Goal: Information Seeking & Learning: Check status

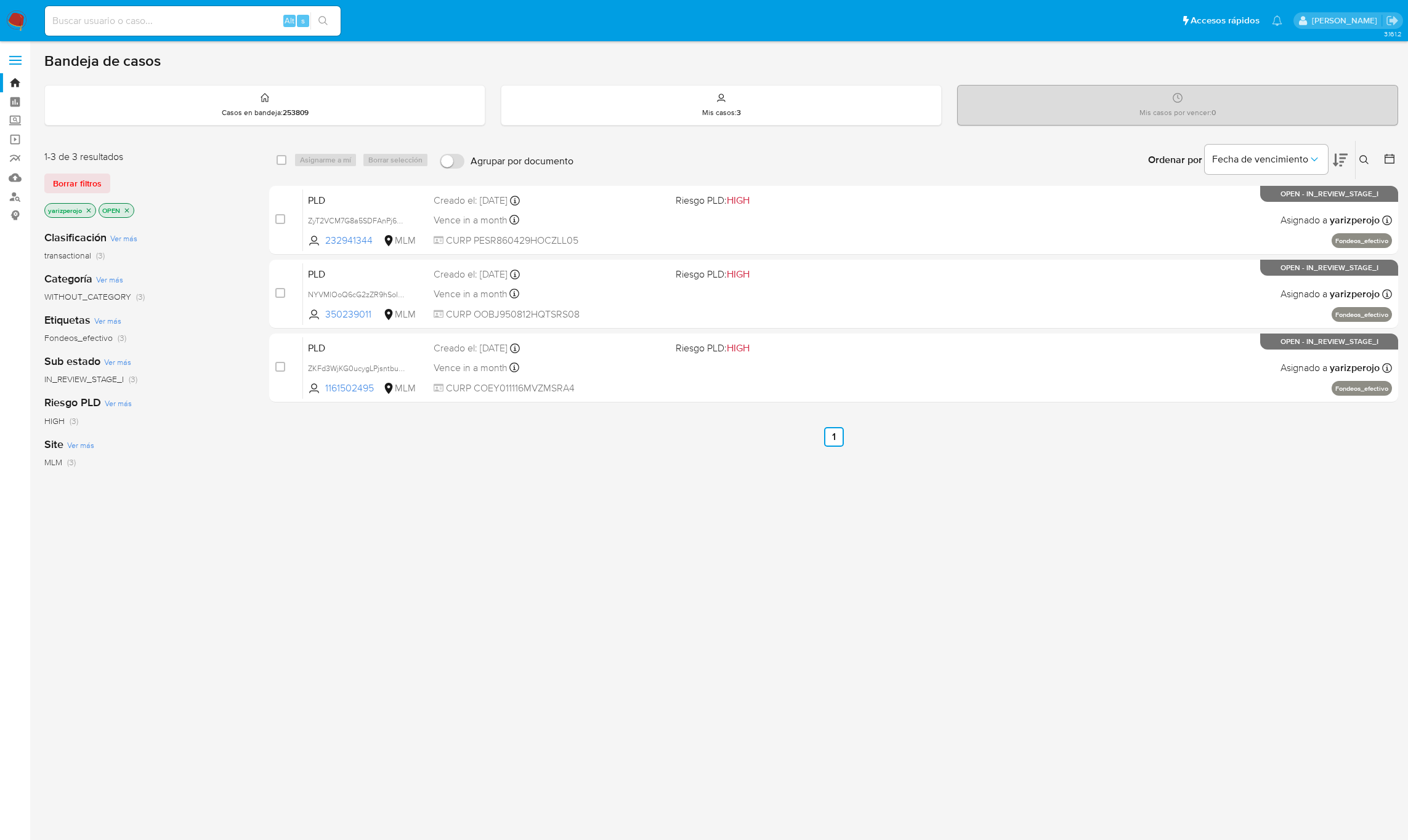
click at [169, 4] on div "Alt s" at bounding box center [193, 21] width 296 height 34
click at [172, 4] on div "Alt s" at bounding box center [193, 21] width 296 height 34
click at [167, 8] on div "Alt s" at bounding box center [193, 21] width 296 height 29
click at [183, 20] on input at bounding box center [193, 20] width 296 height 16
paste input "521403328"
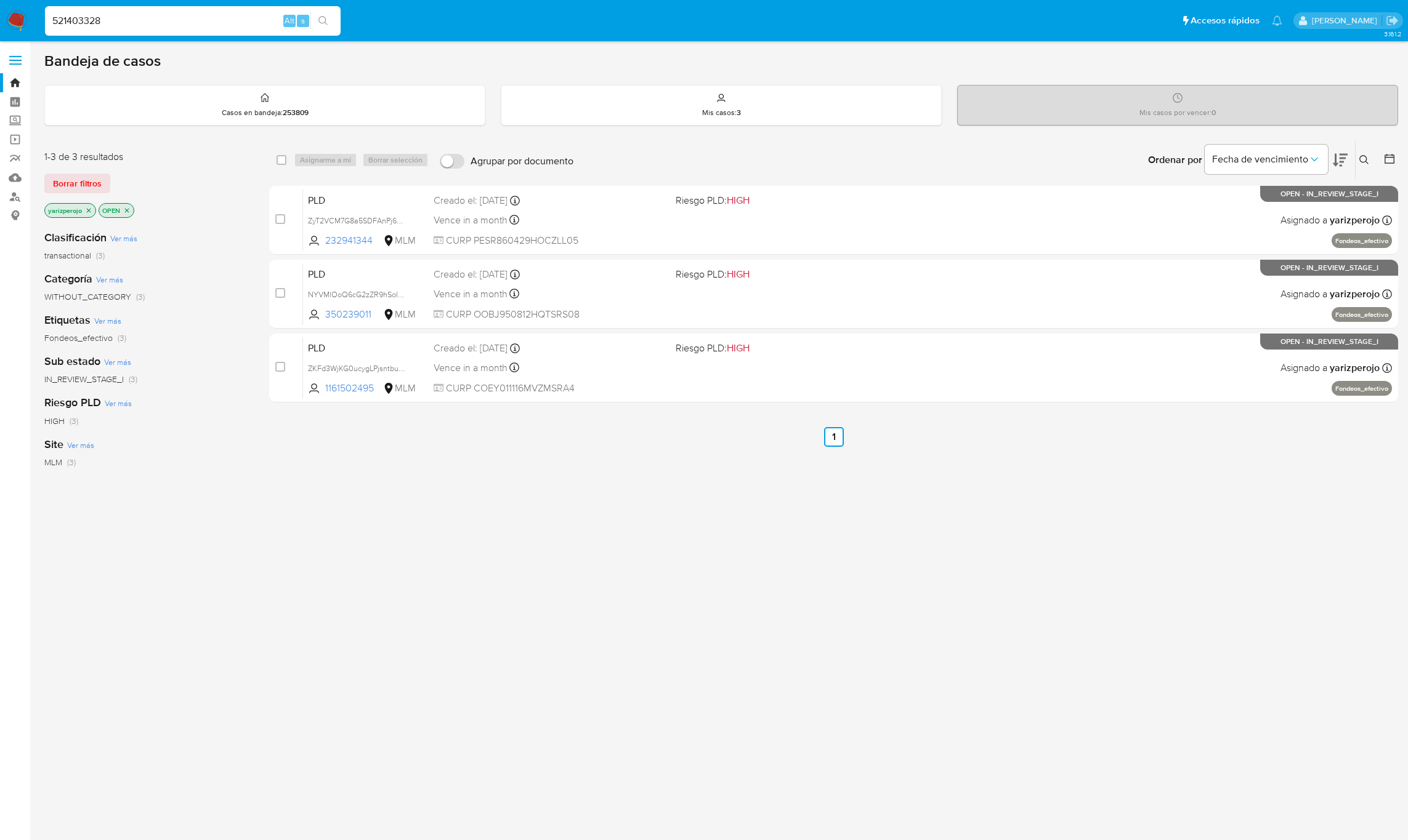
type input "521403328"
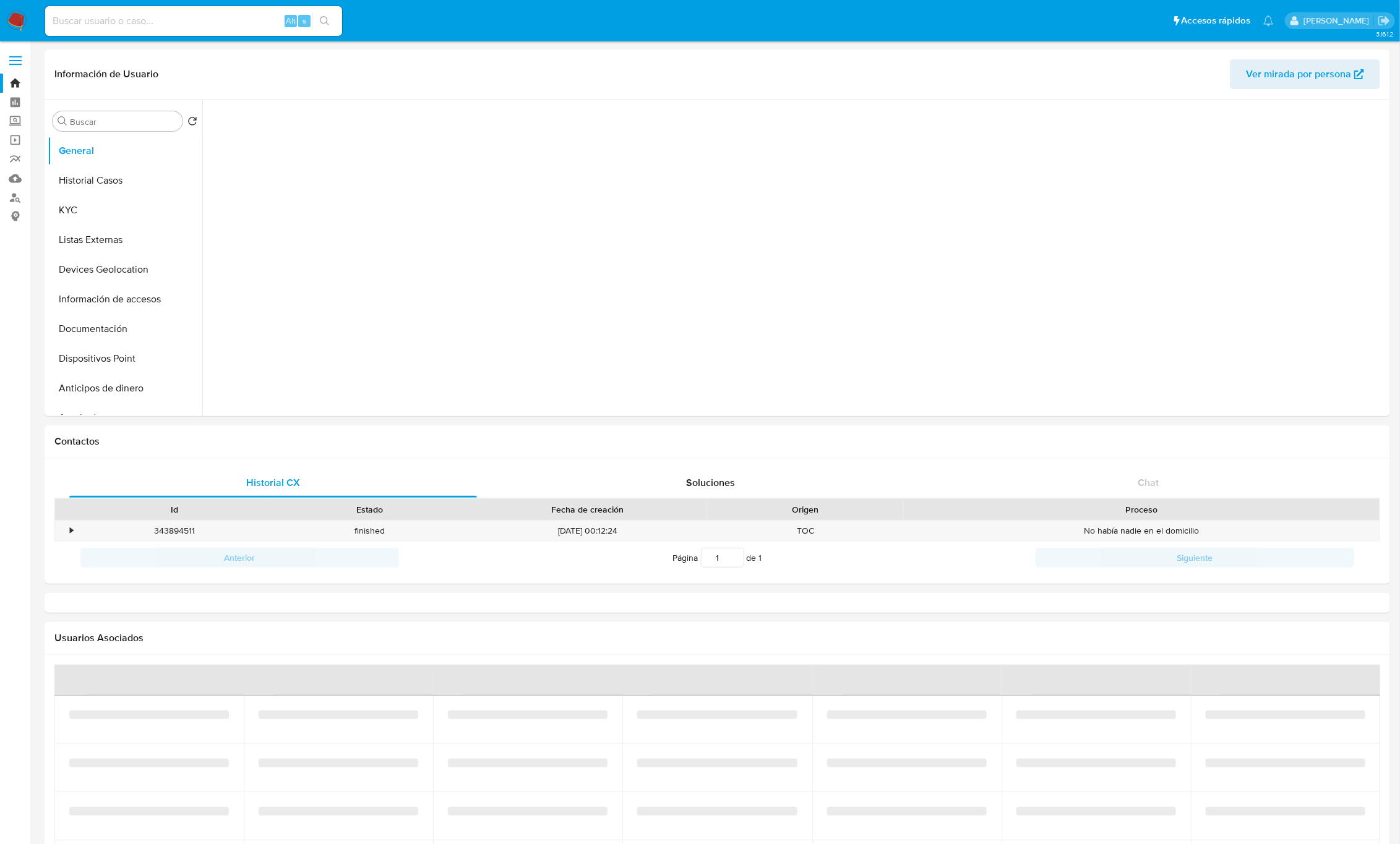
select select "10"
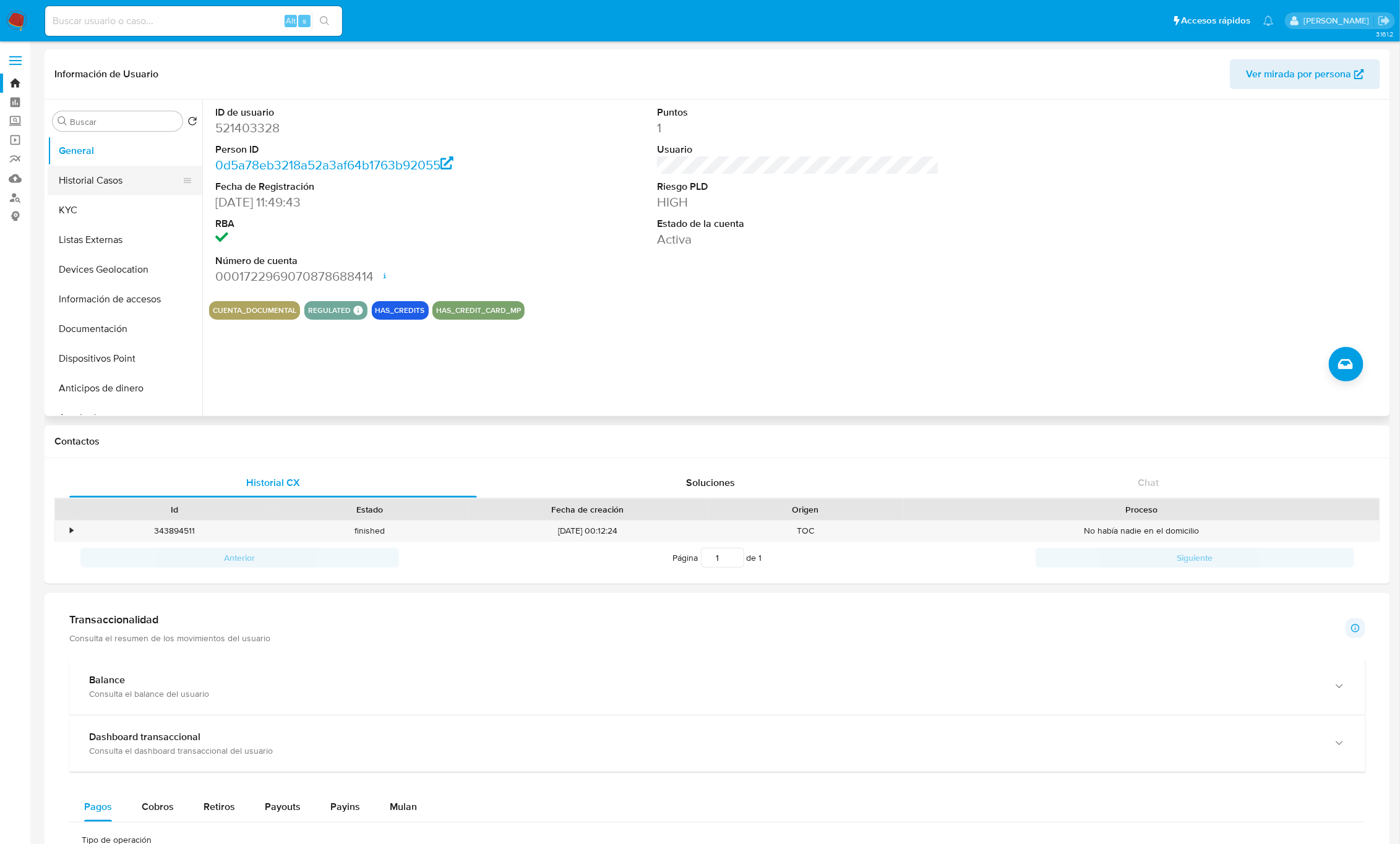
drag, startPoint x: 127, startPoint y: 172, endPoint x: 158, endPoint y: 191, distance: 36.4
click at [127, 172] on button "Historial Casos" at bounding box center [120, 181] width 145 height 29
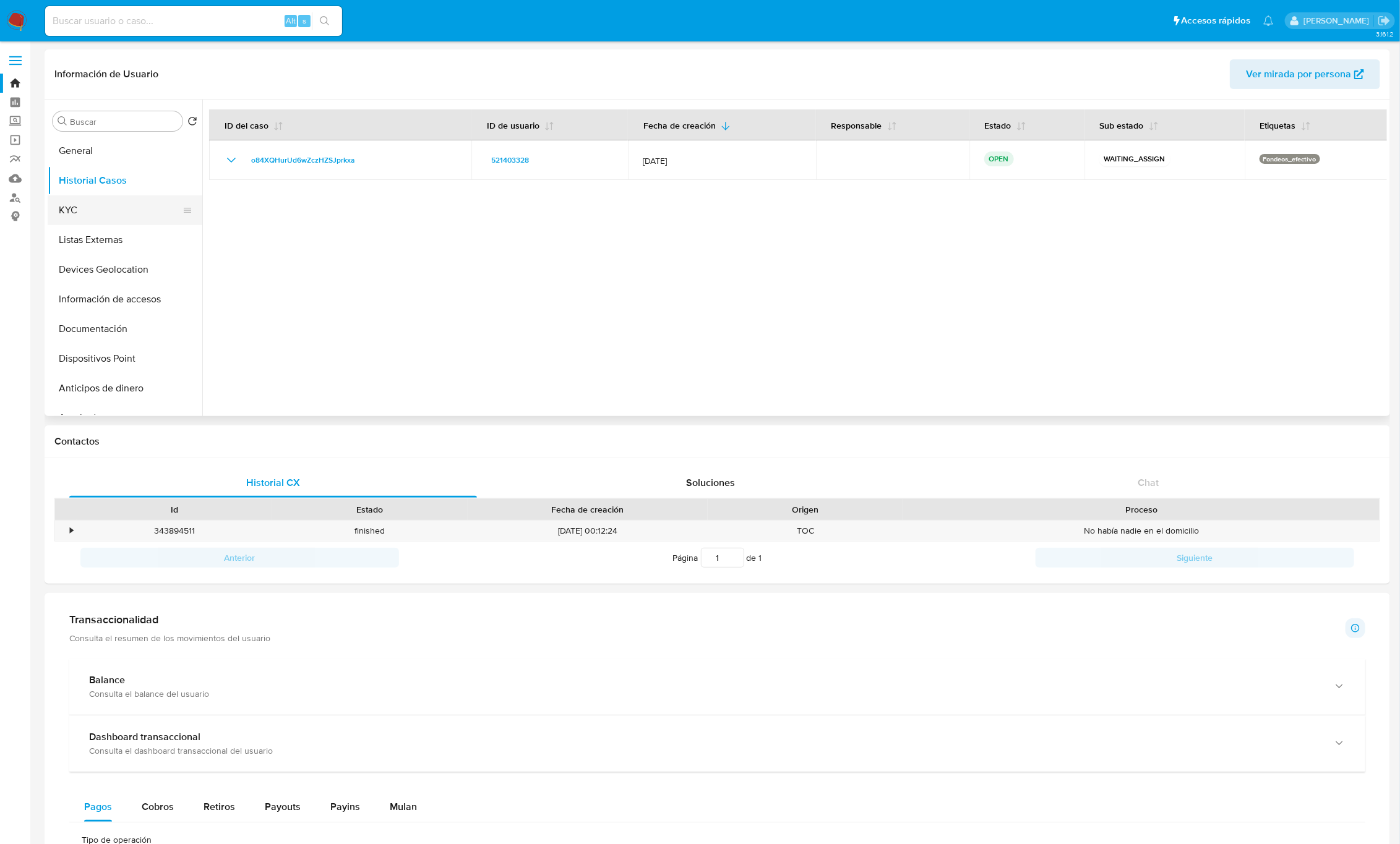
click at [88, 208] on button "KYC" at bounding box center [120, 210] width 145 height 29
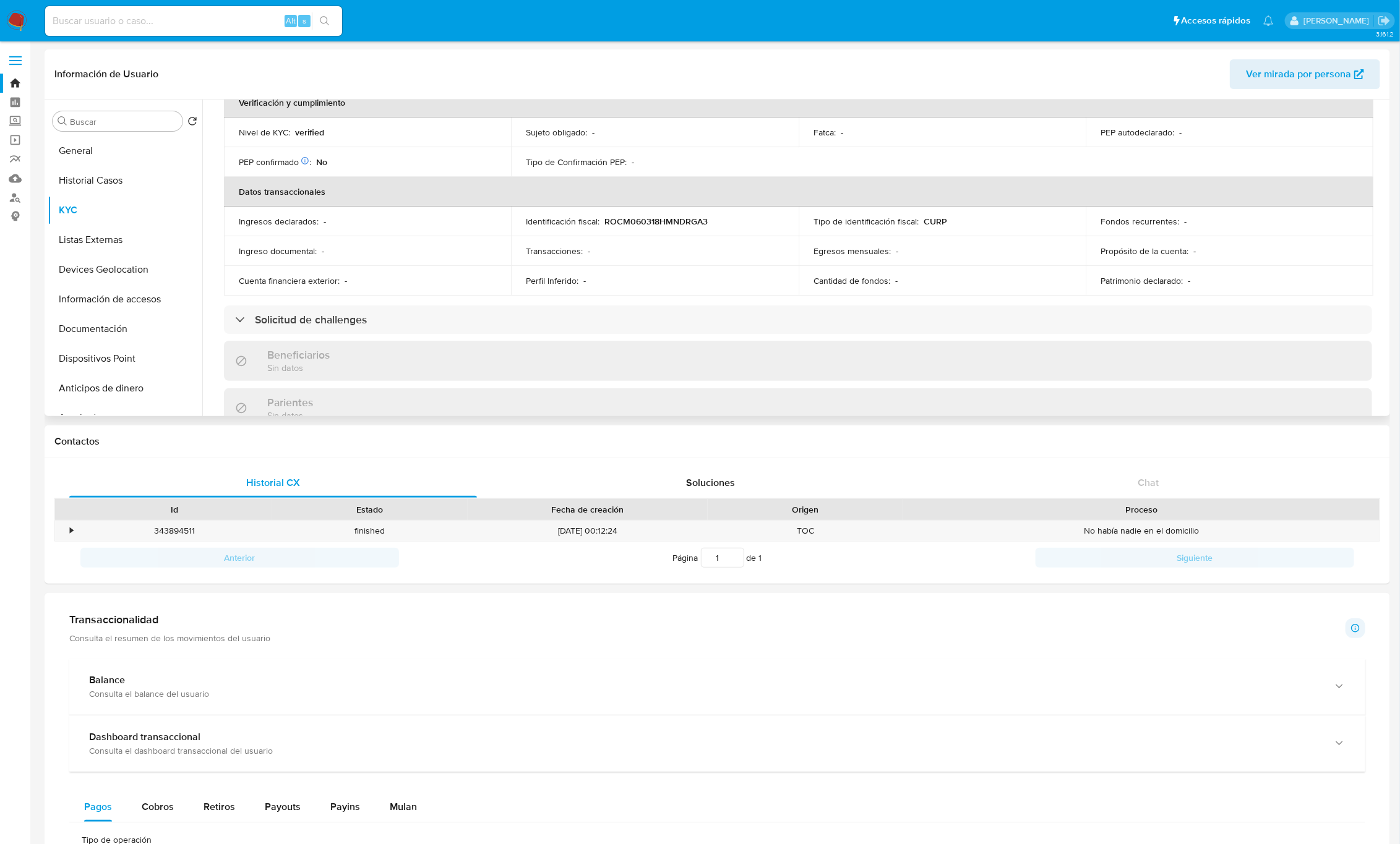
scroll to position [279, 0]
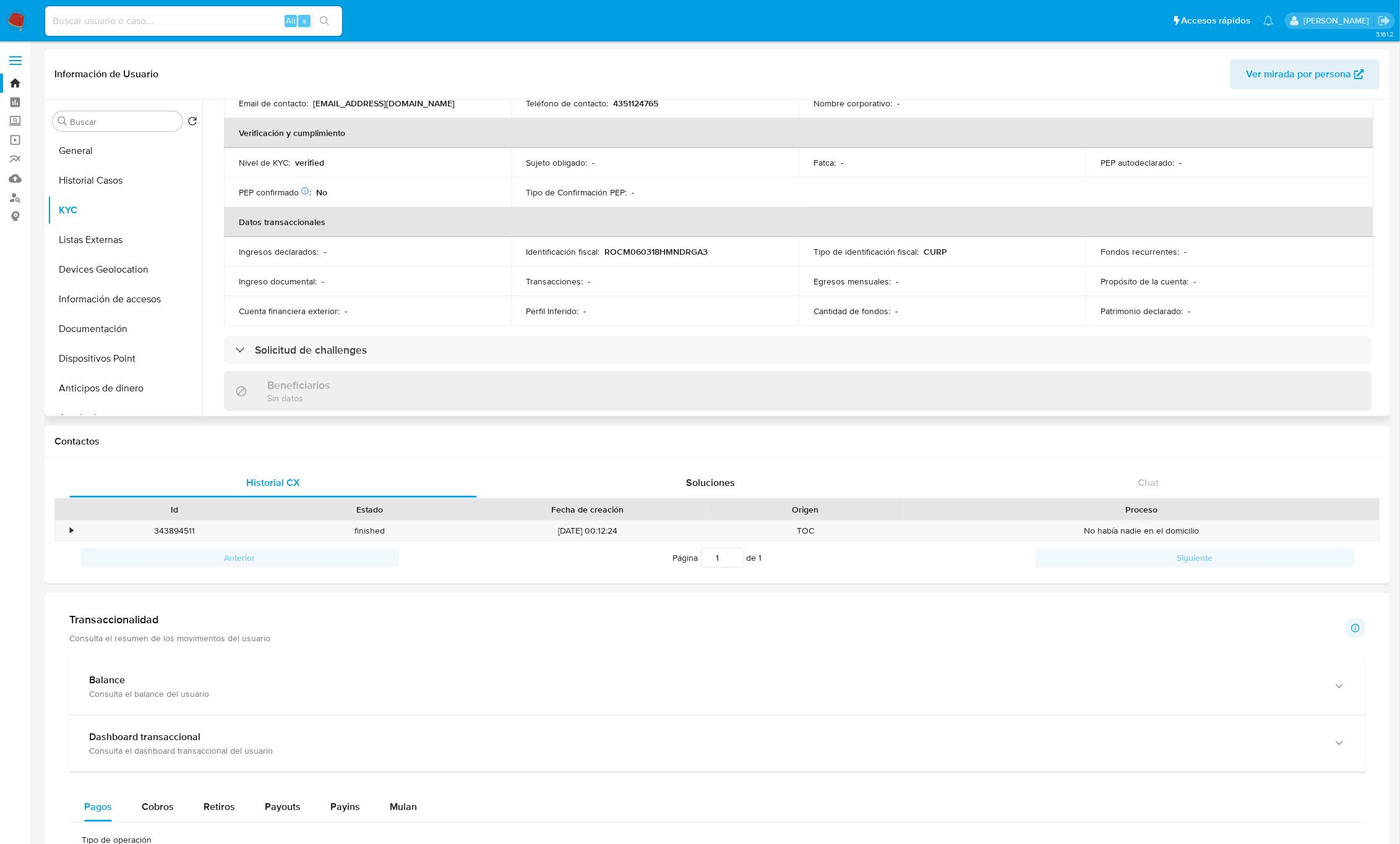
click at [1387, 232] on div "Buscar Volver al orden por defecto General Historial Casos KYC Listas Externas …" at bounding box center [717, 258] width 1346 height 317
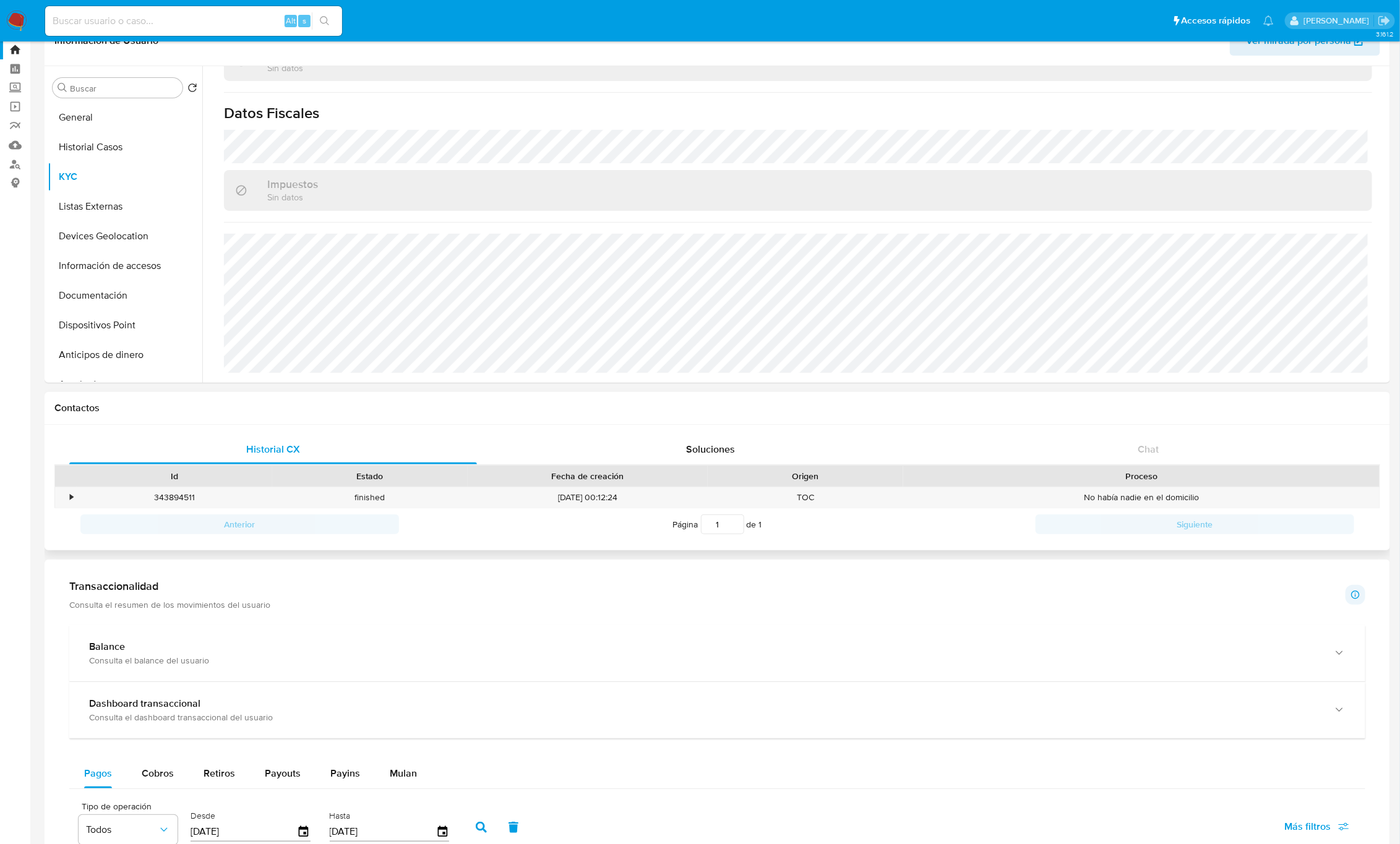
scroll to position [0, 0]
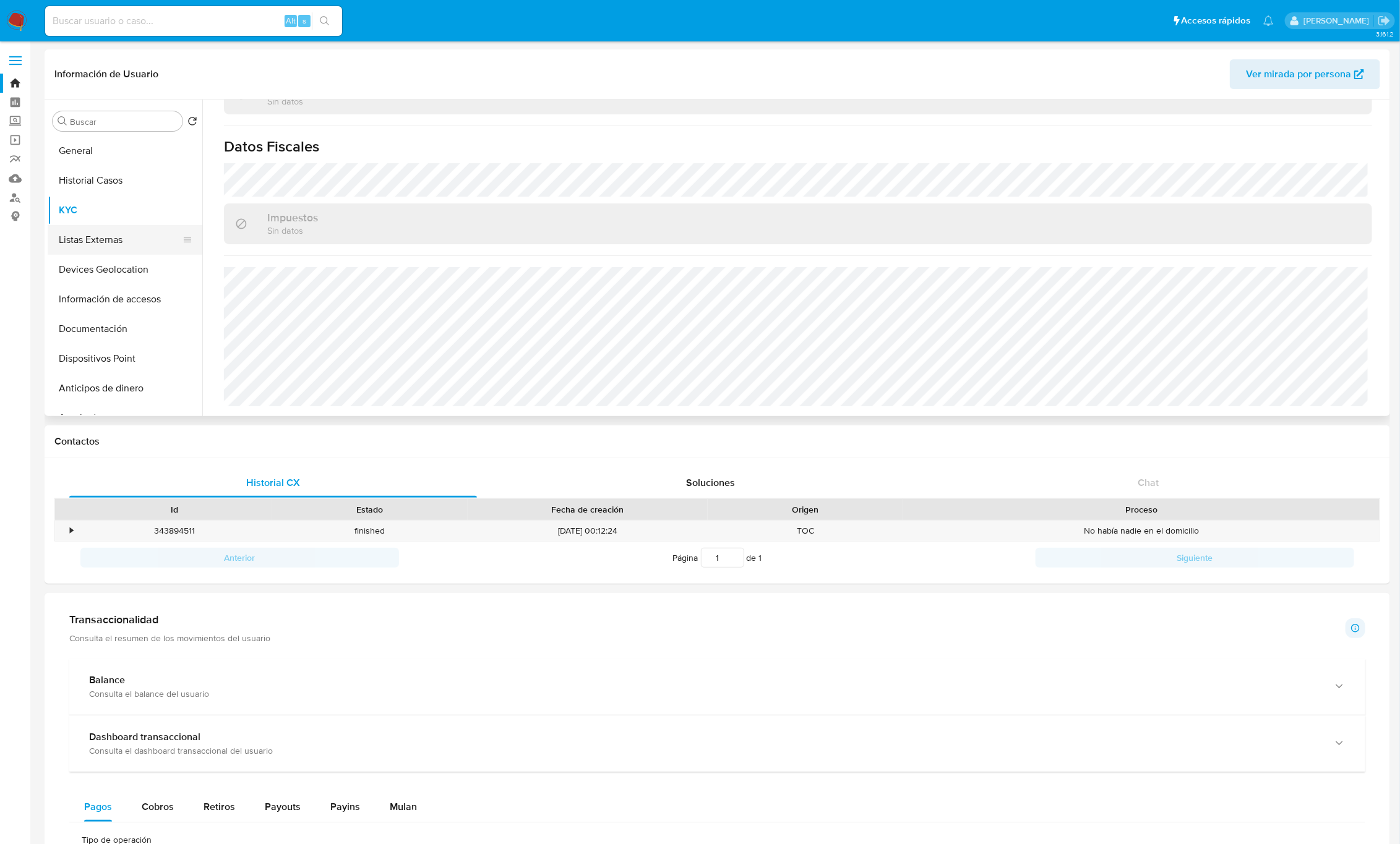
click at [91, 239] on button "Listas Externas" at bounding box center [120, 240] width 145 height 29
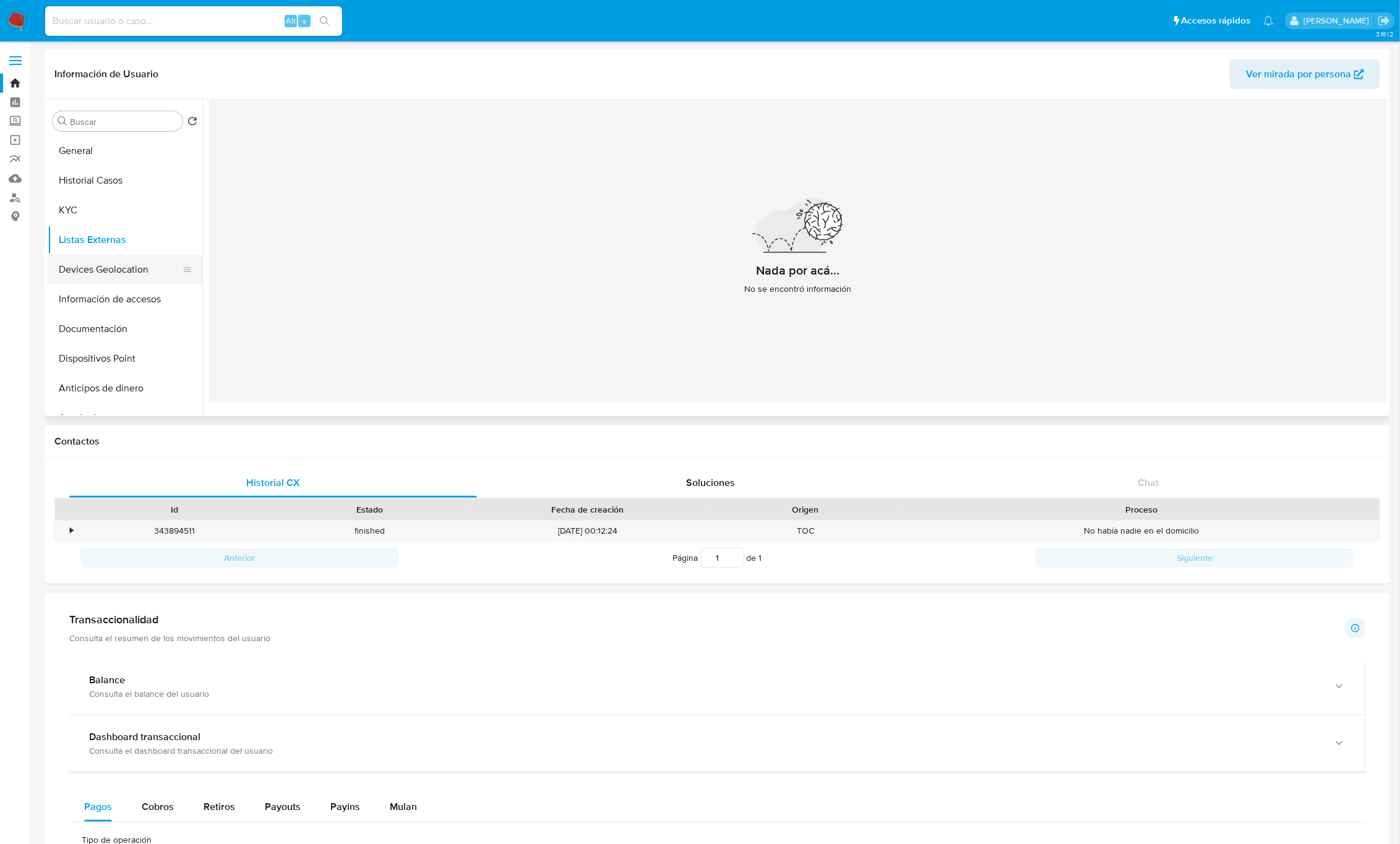
drag, startPoint x: 90, startPoint y: 273, endPoint x: 104, endPoint y: 272, distance: 14.0
click at [90, 272] on button "Devices Geolocation" at bounding box center [120, 270] width 145 height 29
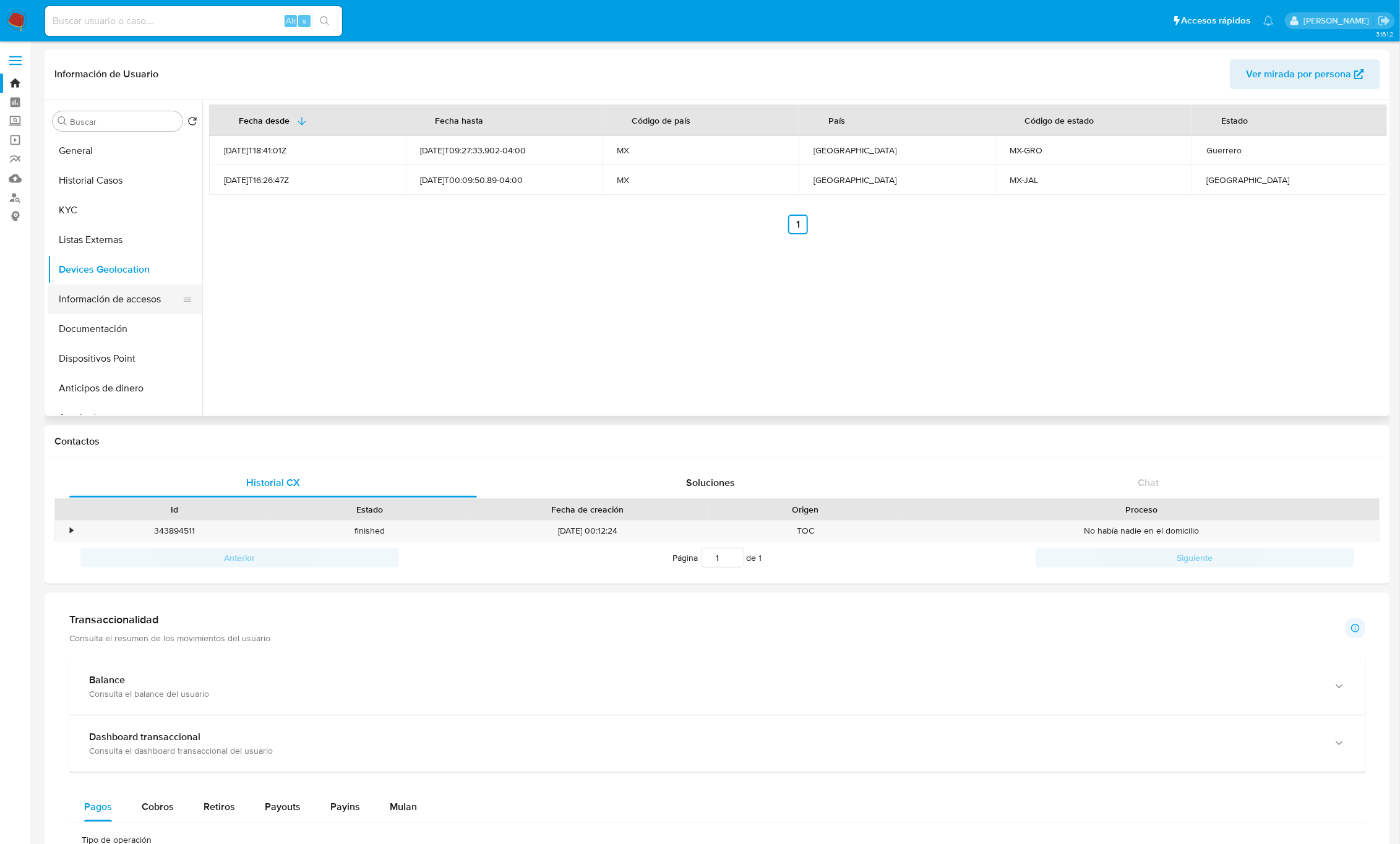
click at [145, 299] on button "Información de accesos" at bounding box center [120, 299] width 145 height 29
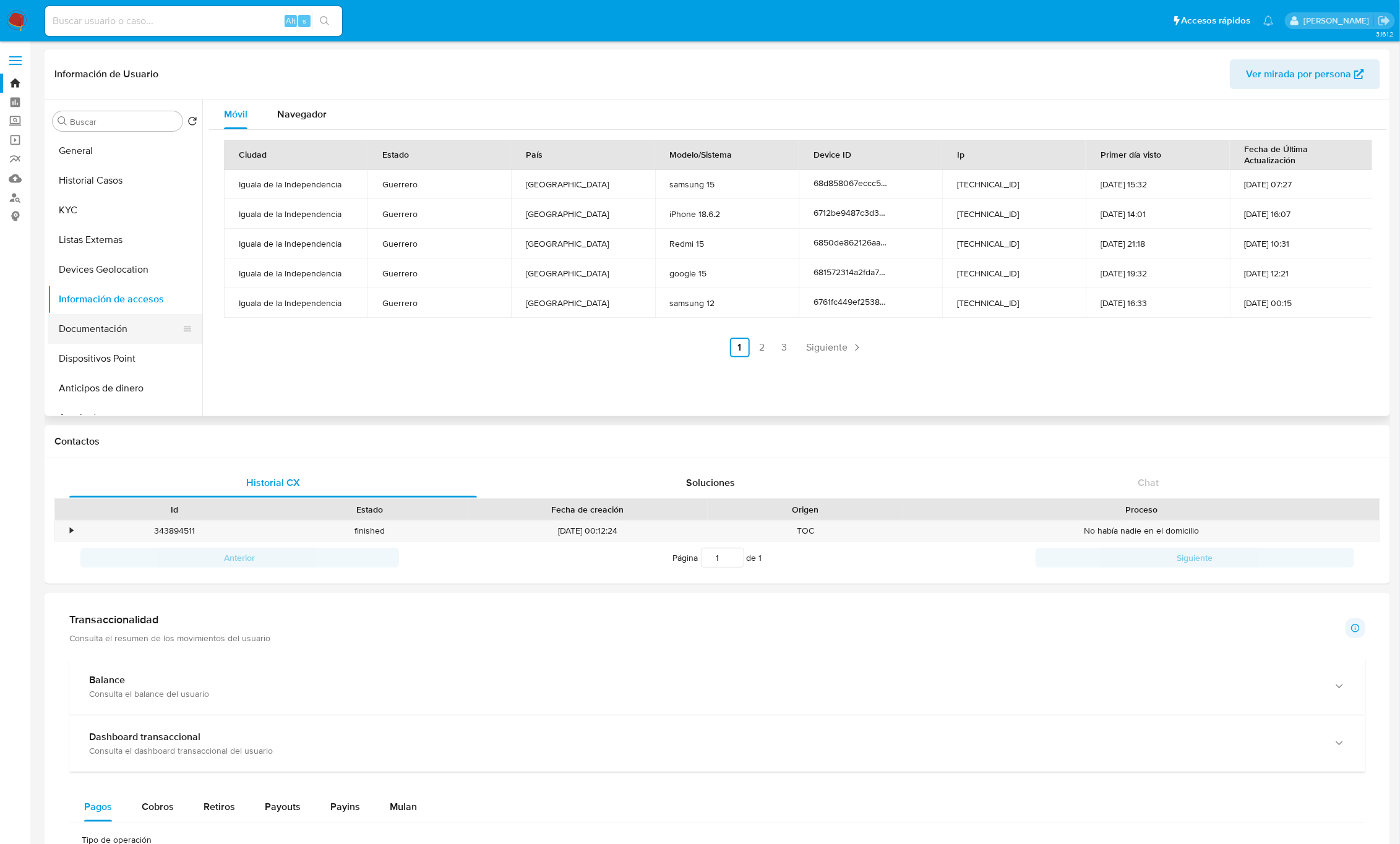
click at [119, 327] on button "Documentación" at bounding box center [120, 329] width 145 height 29
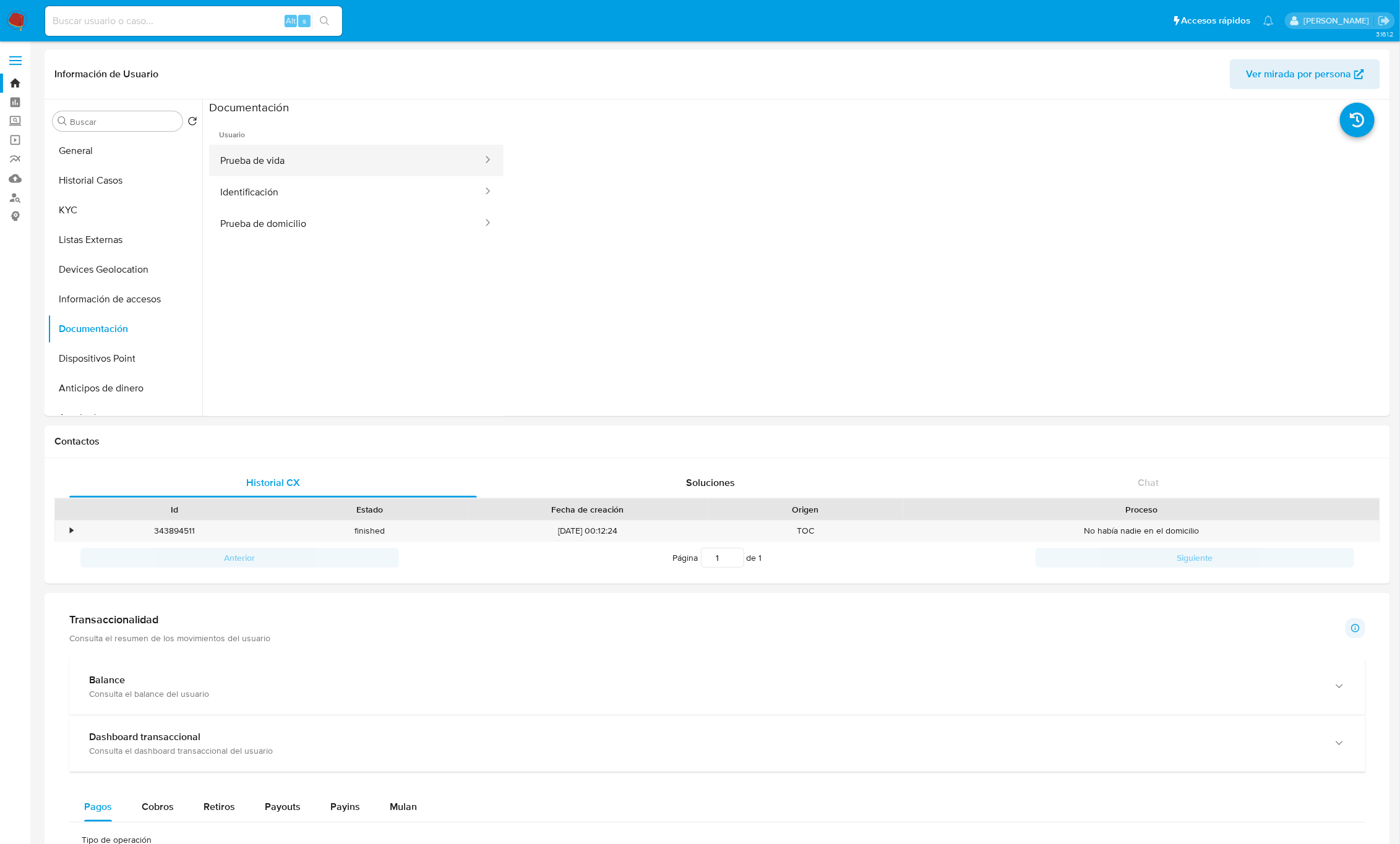
click at [279, 168] on button "Prueba de vida" at bounding box center [346, 160] width 275 height 31
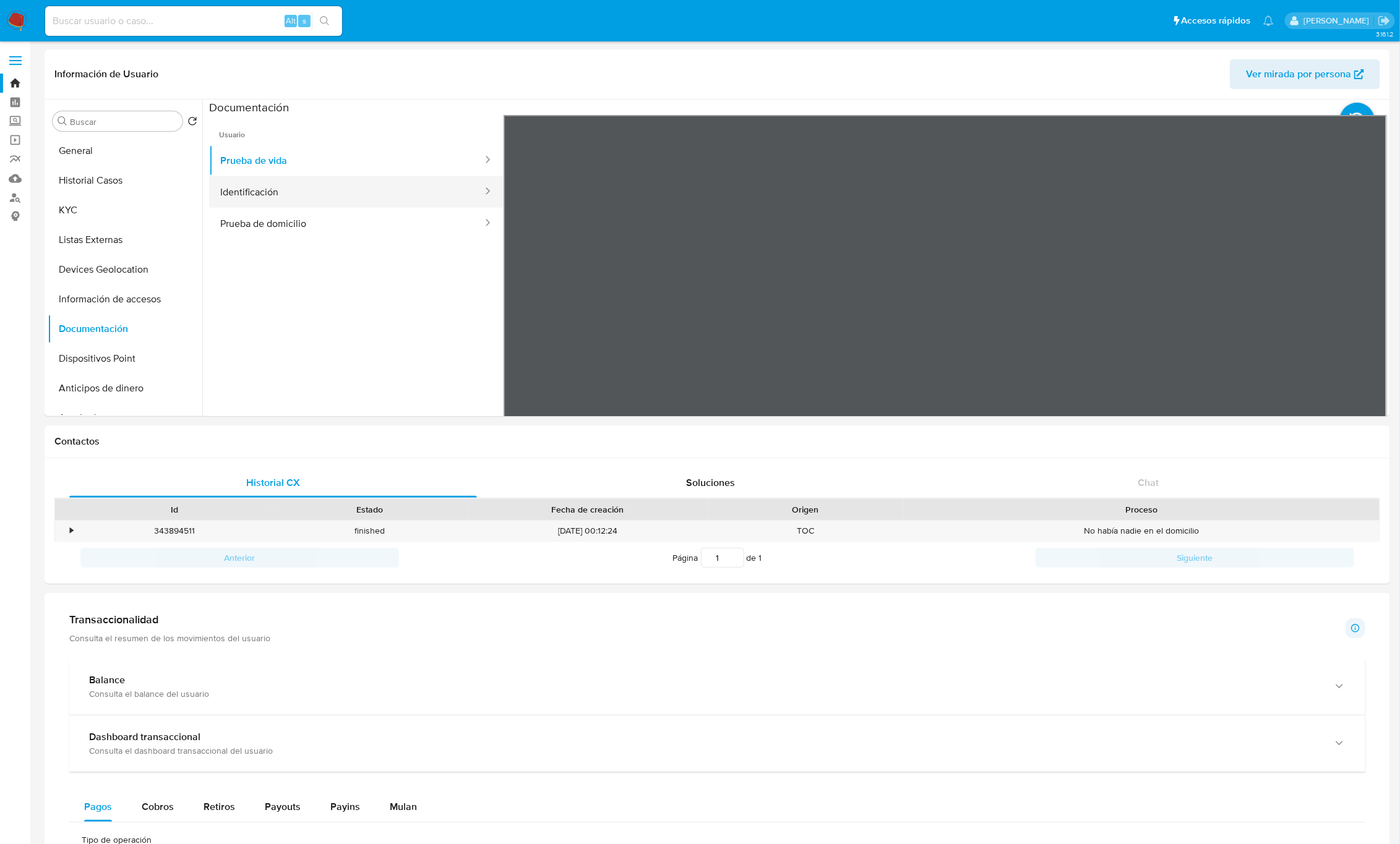
click at [279, 195] on button "Identificación" at bounding box center [346, 191] width 275 height 31
click at [250, 216] on button "Prueba de domicilio" at bounding box center [346, 223] width 275 height 31
click at [263, 191] on button "Identificación" at bounding box center [346, 191] width 275 height 31
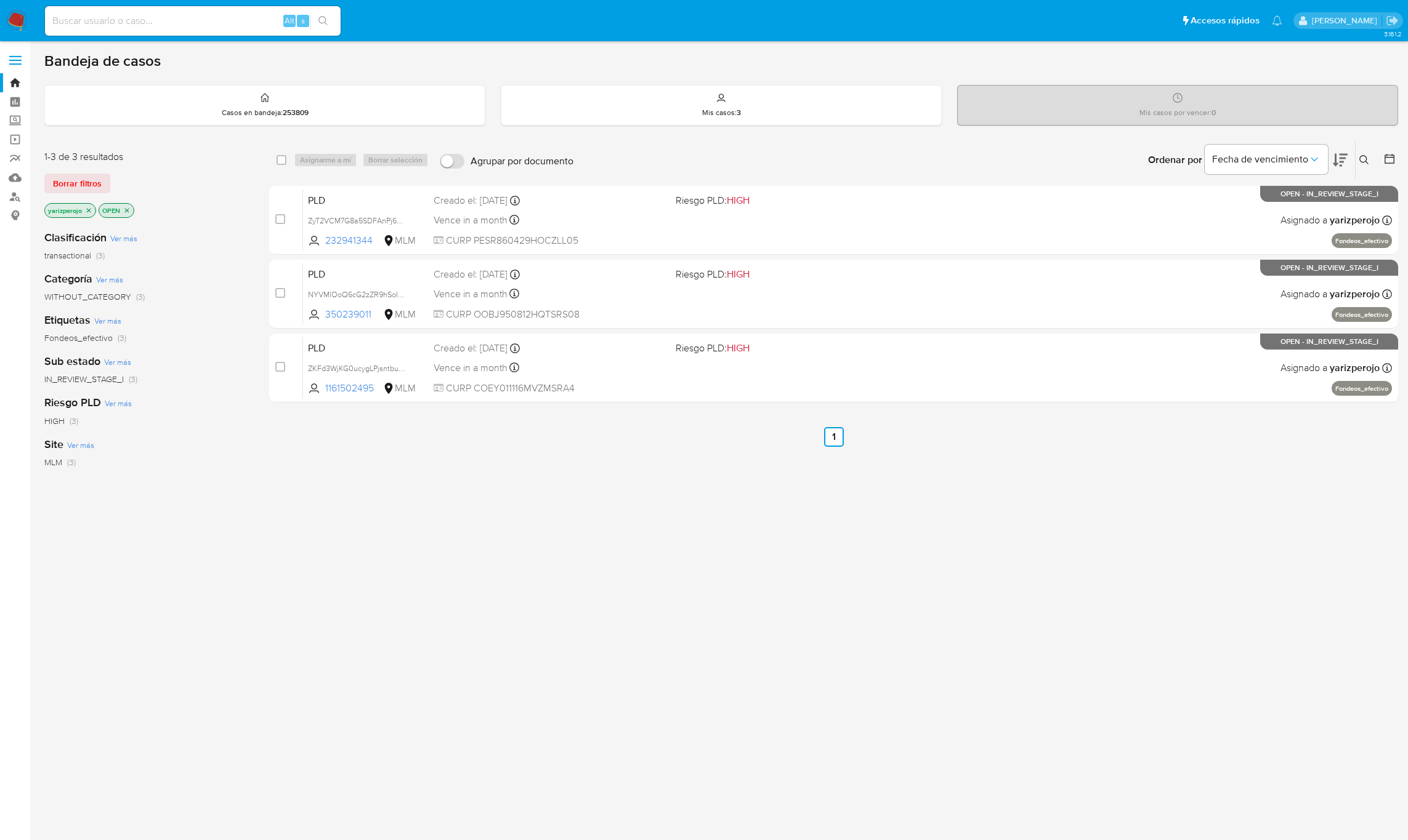
click at [249, 25] on input at bounding box center [193, 20] width 296 height 16
paste input "521403328"
type input "521403328"
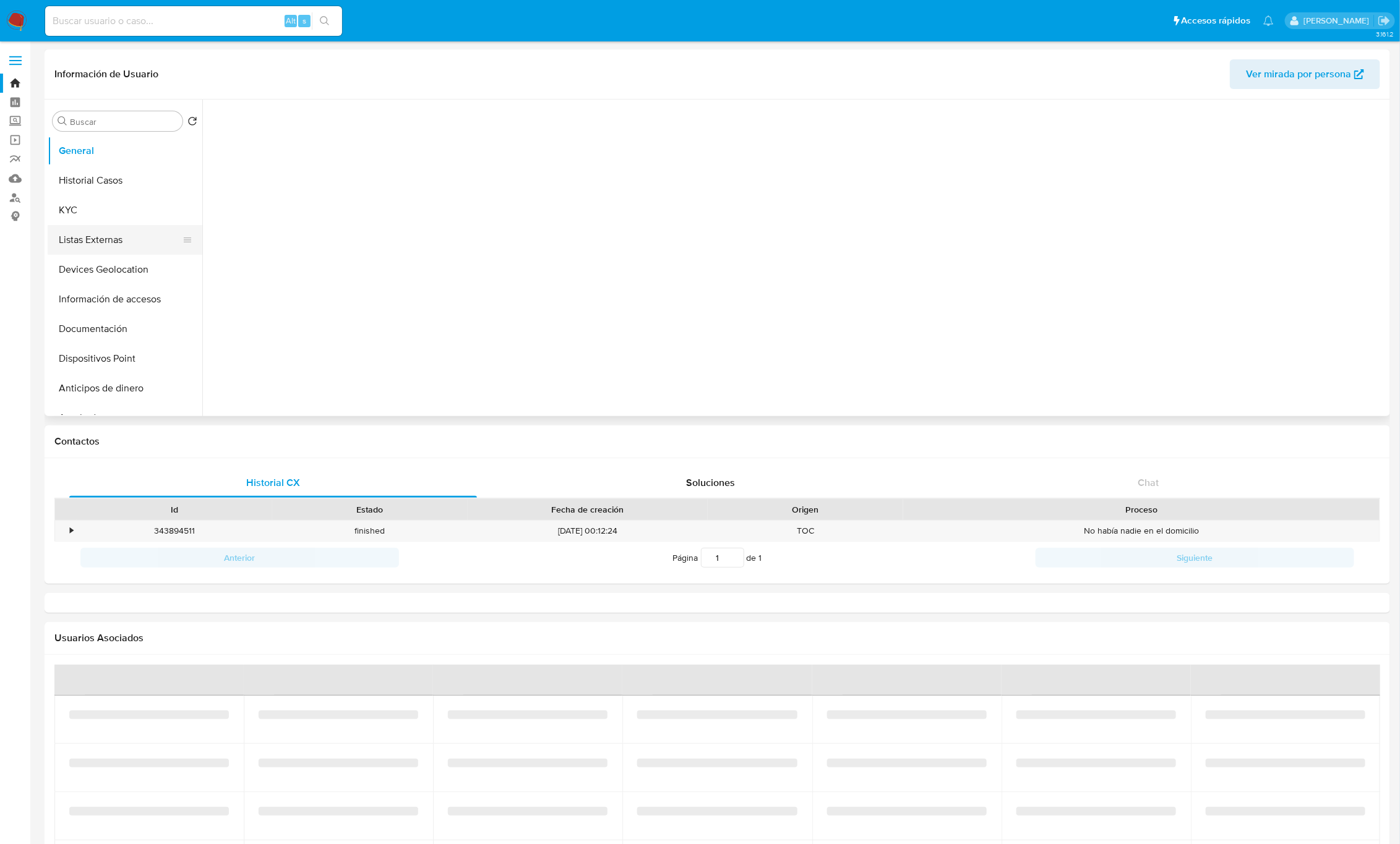
click at [111, 238] on button "Listas Externas" at bounding box center [120, 240] width 145 height 29
select select "10"
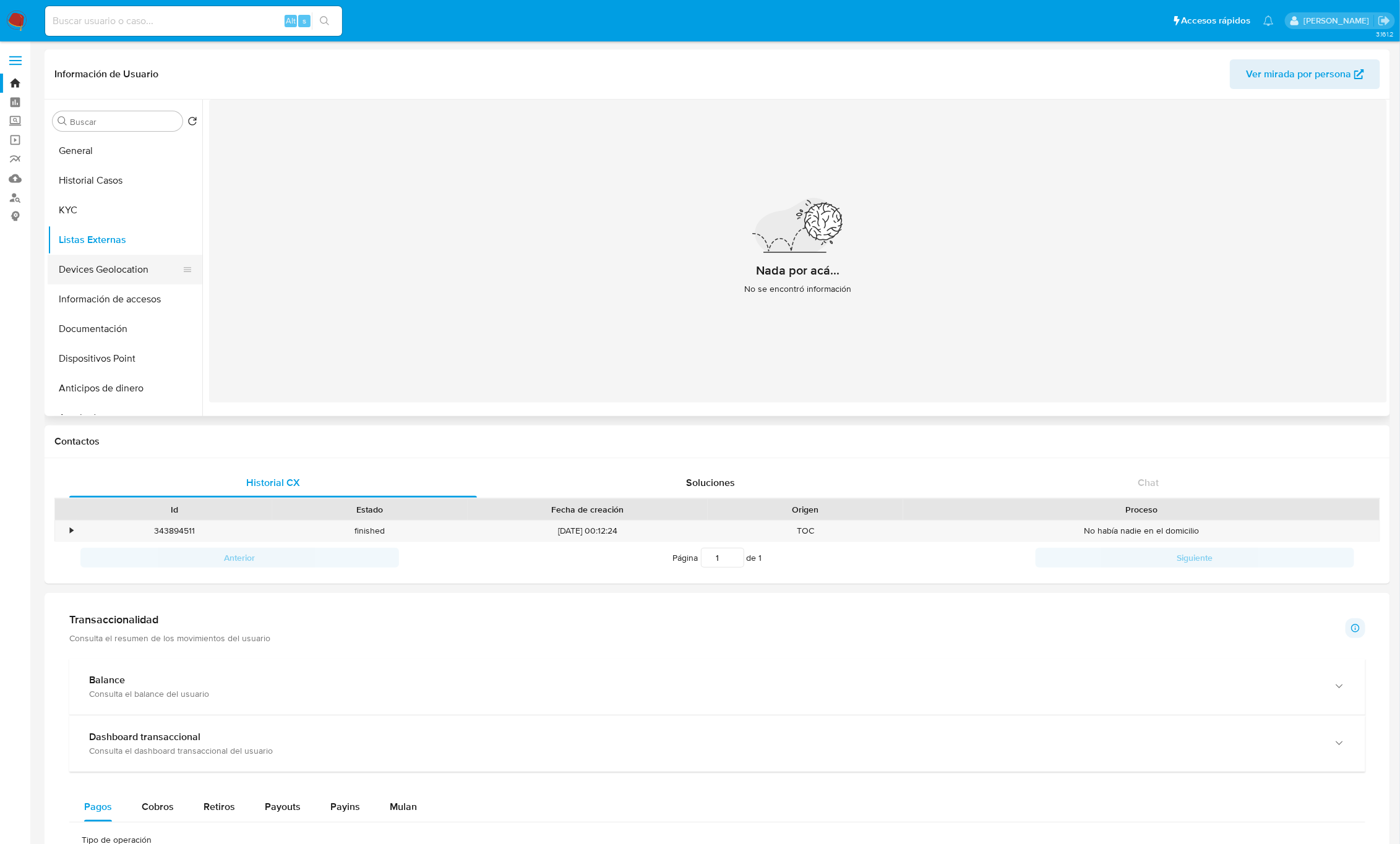
click at [125, 275] on button "Devices Geolocation" at bounding box center [120, 270] width 145 height 29
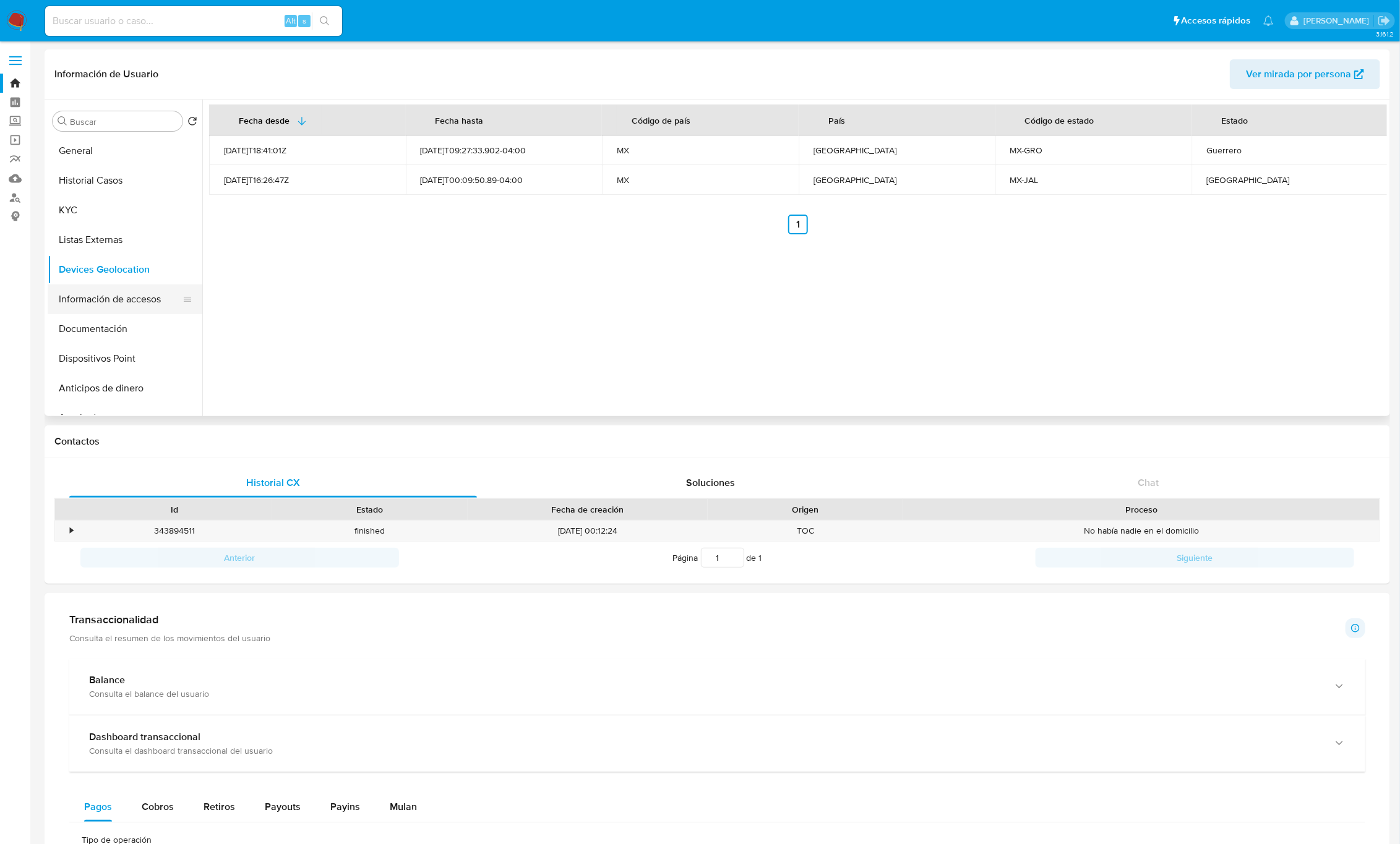
click at [92, 302] on button "Información de accesos" at bounding box center [120, 299] width 145 height 29
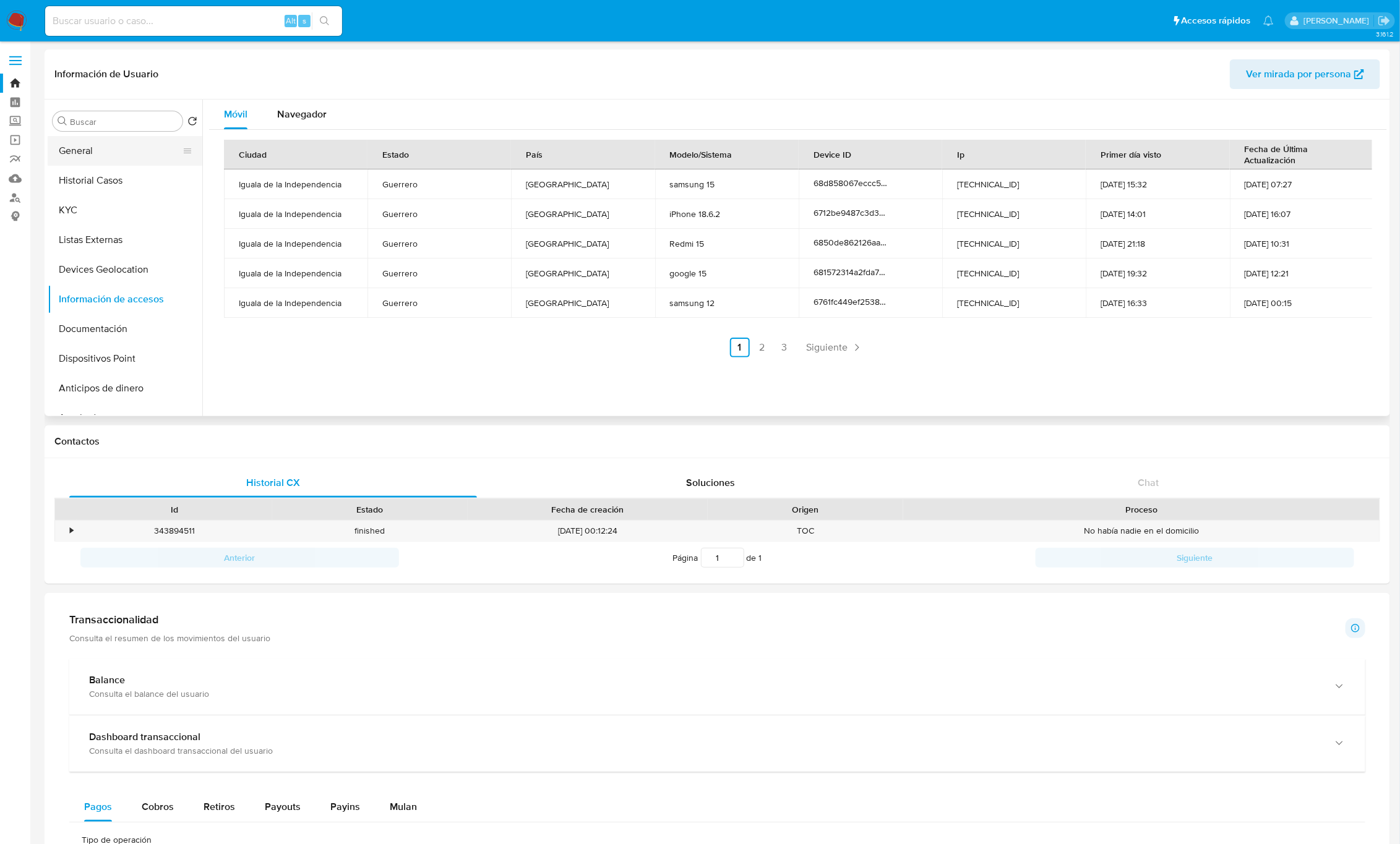
click at [95, 147] on button "General" at bounding box center [120, 150] width 145 height 29
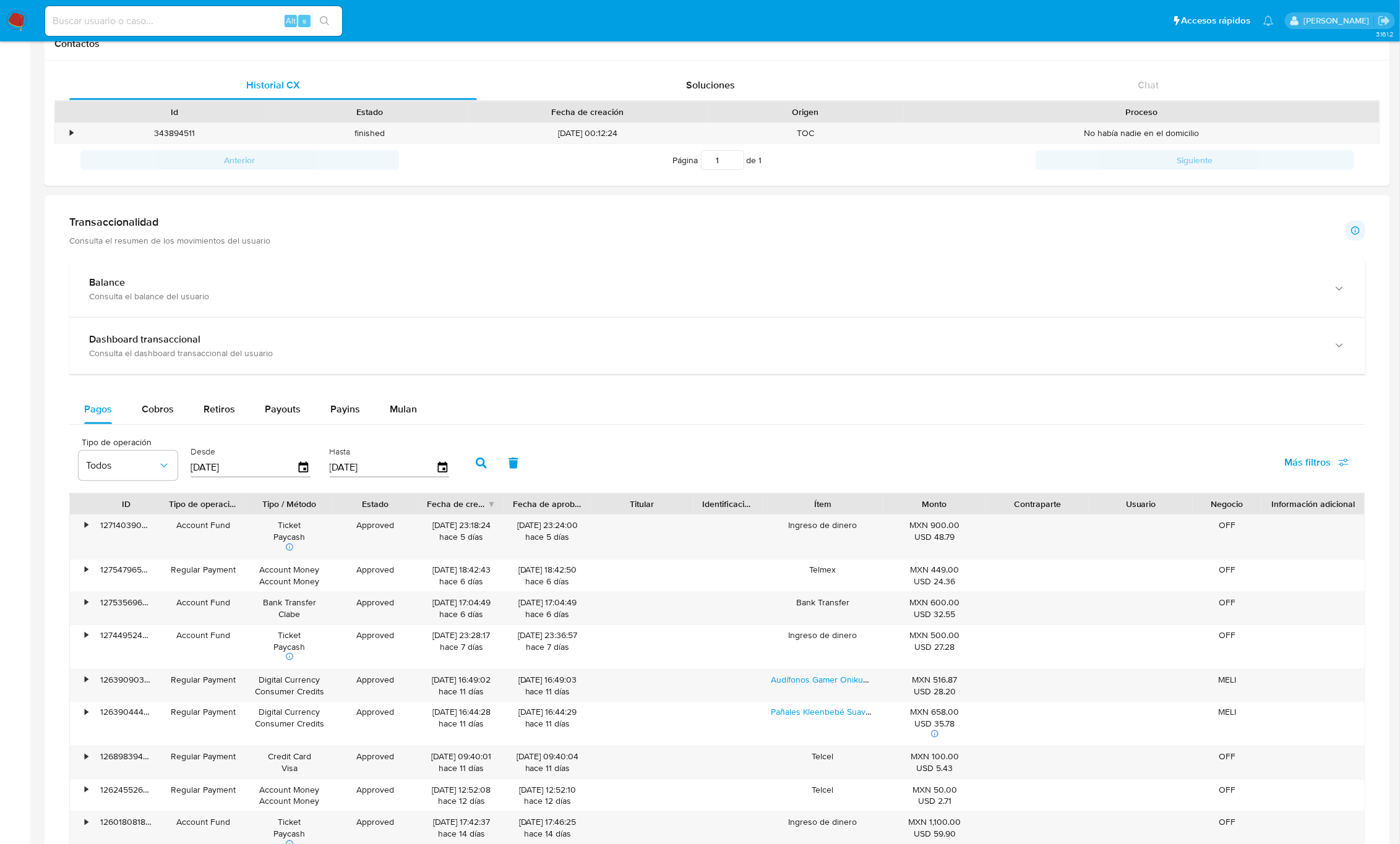
scroll to position [464, 0]
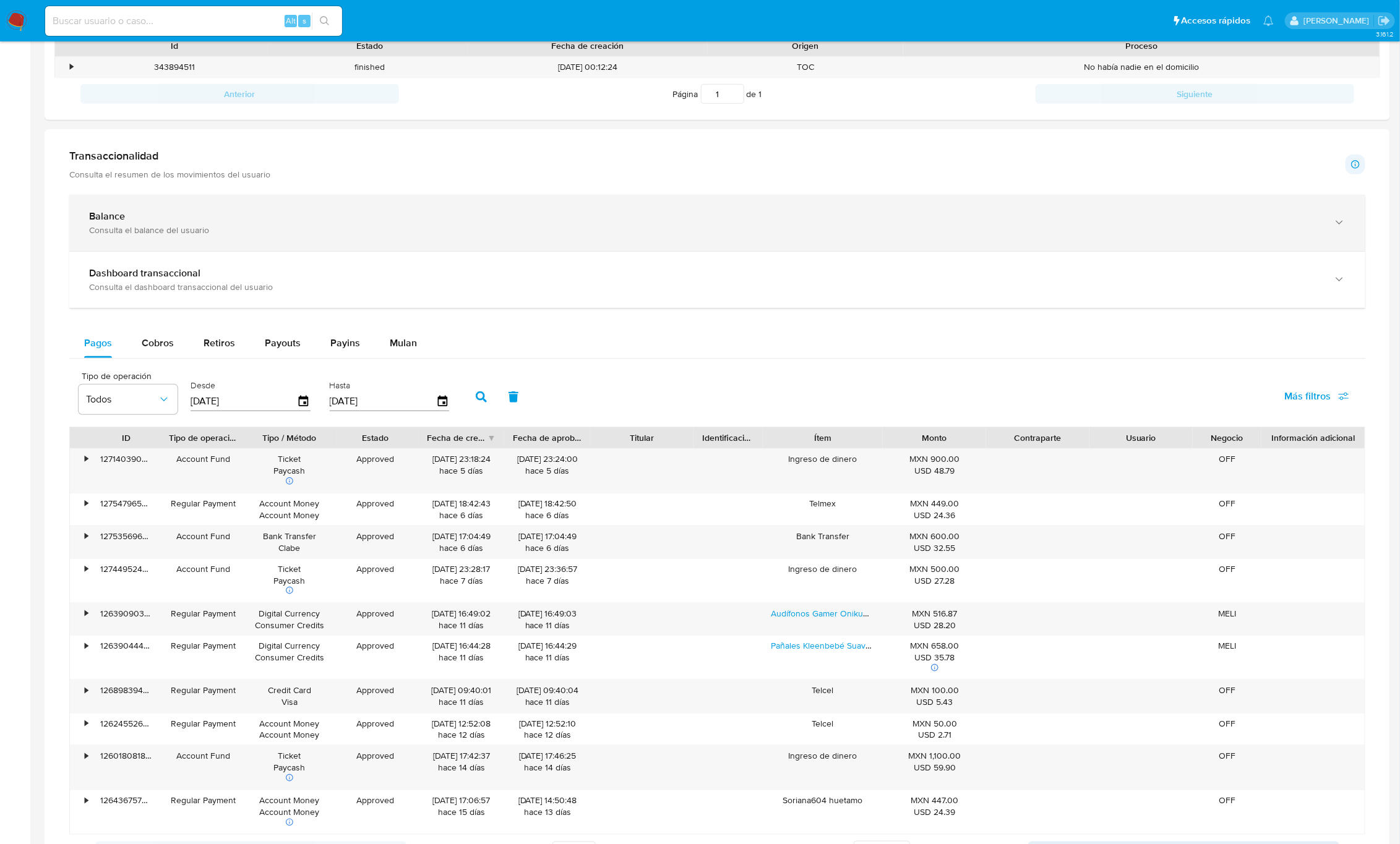
click at [190, 204] on div "Balance Consulta el balance del usuario" at bounding box center [717, 223] width 1296 height 56
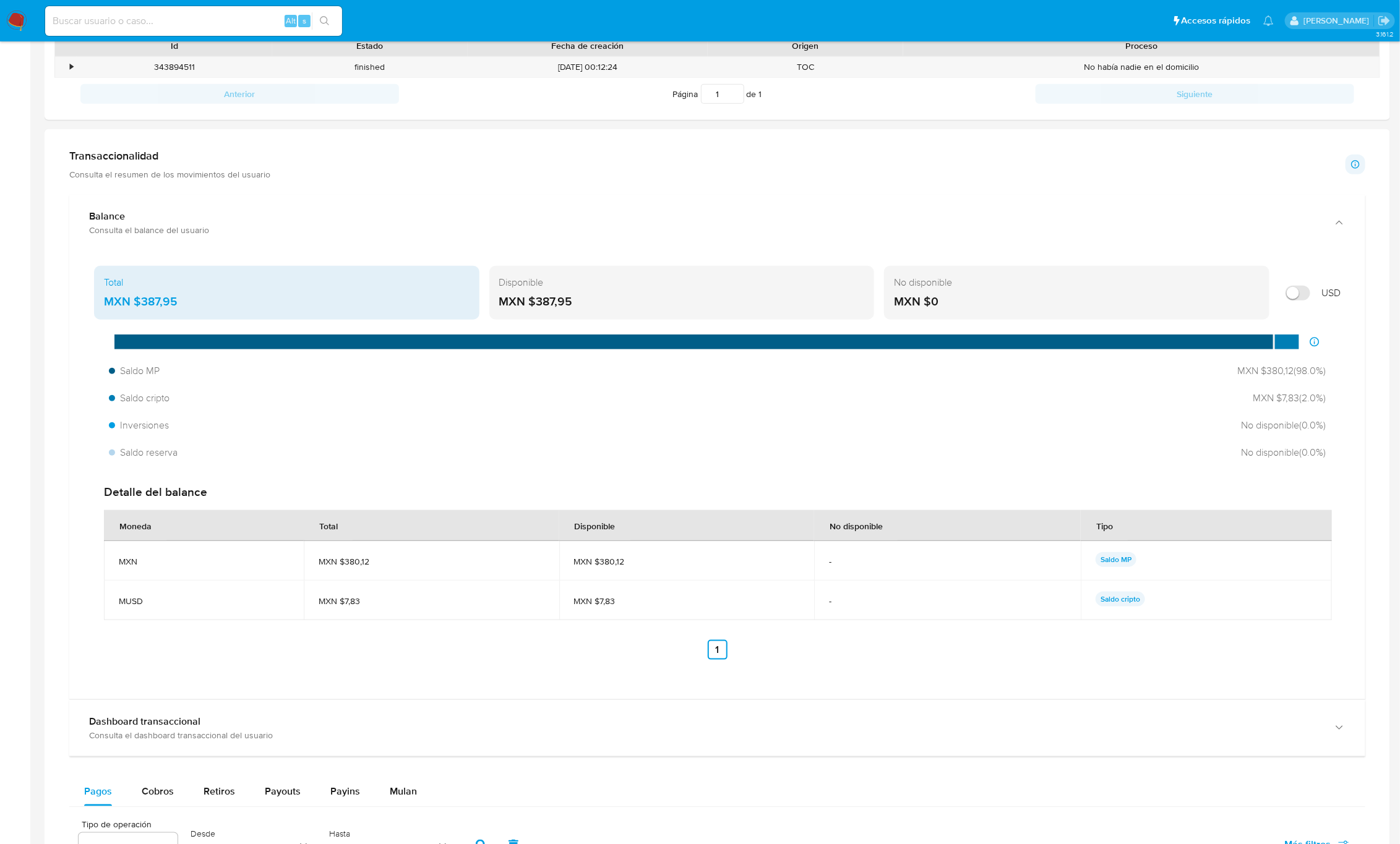
drag, startPoint x: 177, startPoint y: 304, endPoint x: 145, endPoint y: 303, distance: 32.0
click at [136, 303] on div "MXN $387,95" at bounding box center [286, 302] width 366 height 16
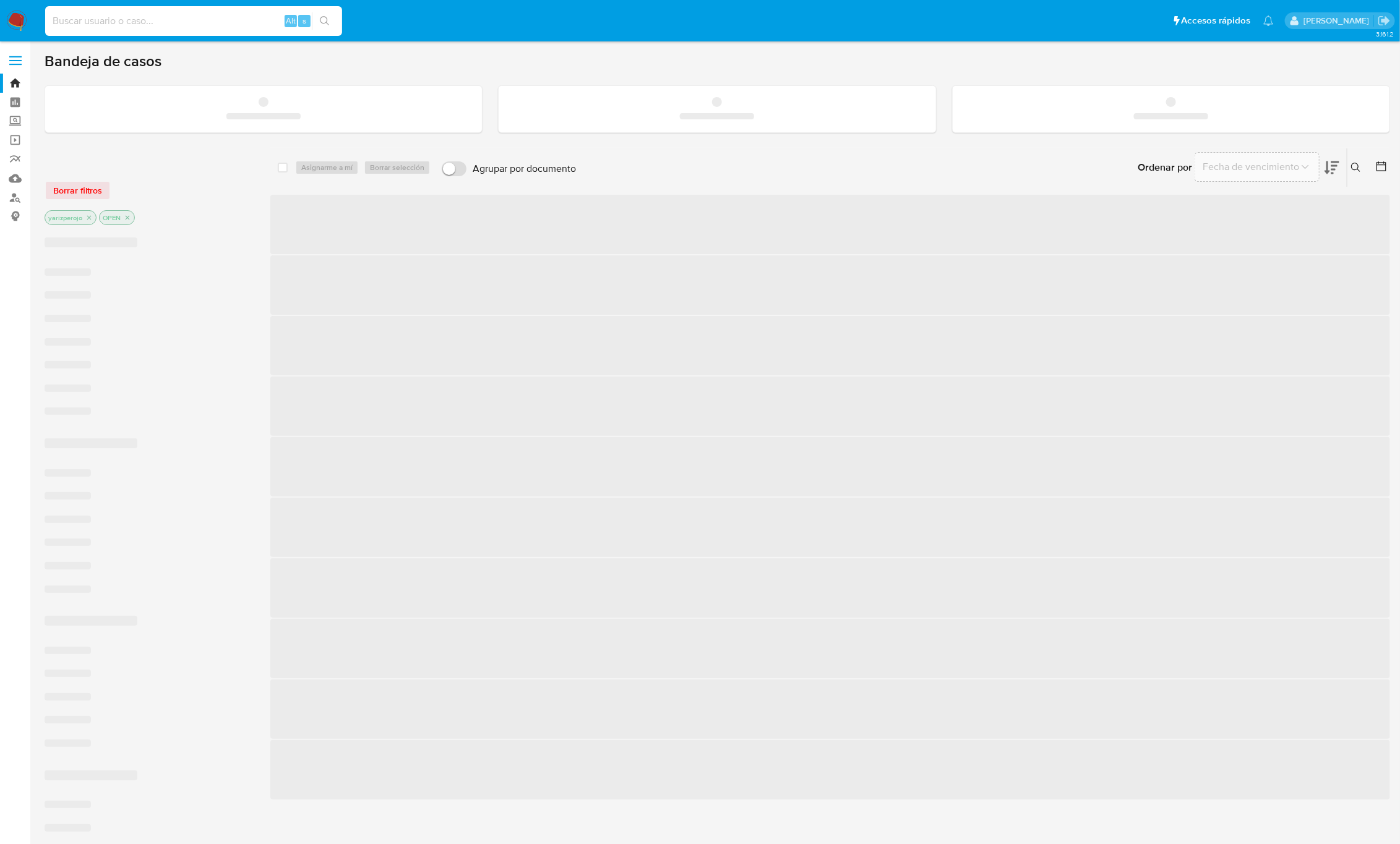
click at [171, 17] on input at bounding box center [194, 20] width 297 height 16
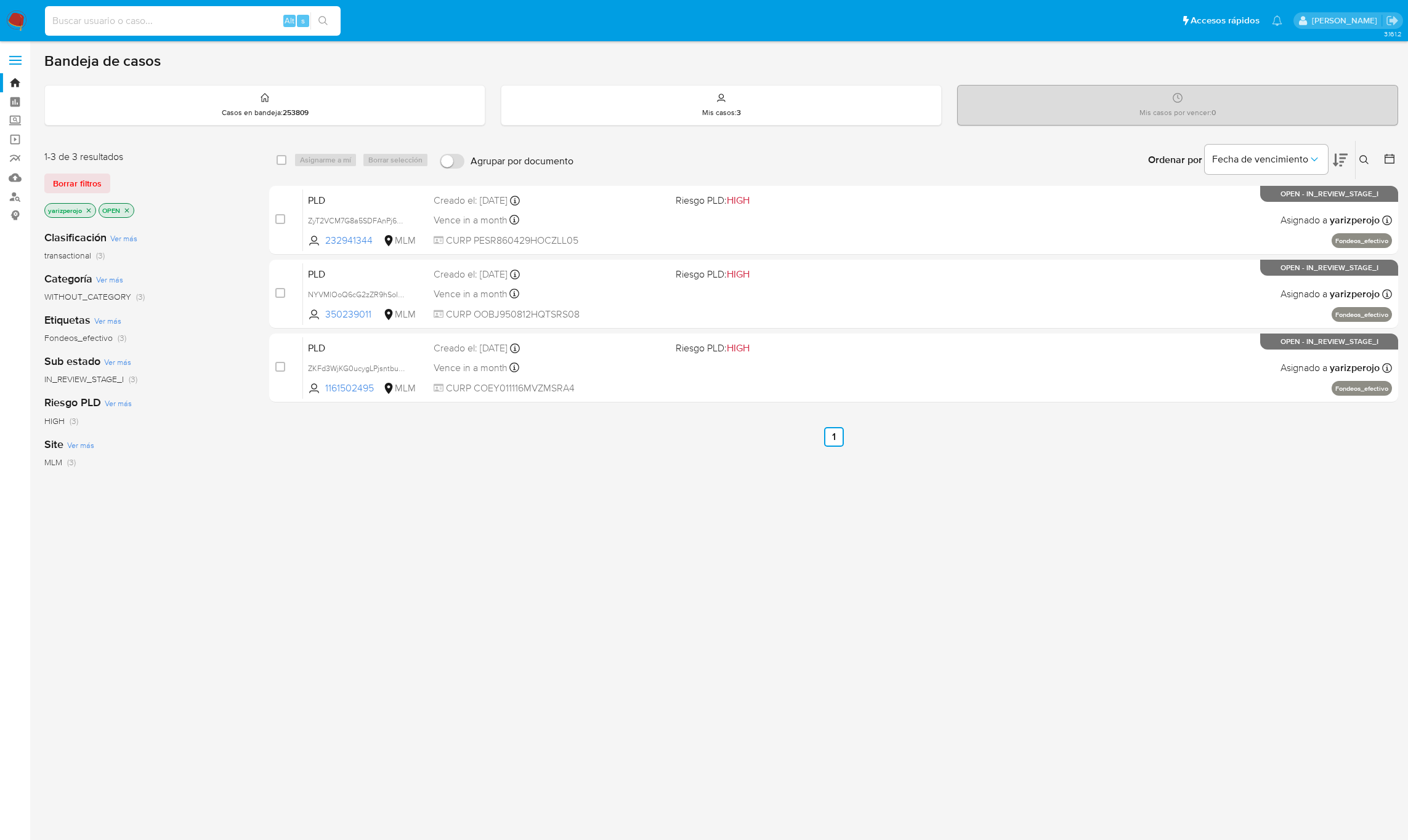
paste input "1530434680"
type input "1530434680"
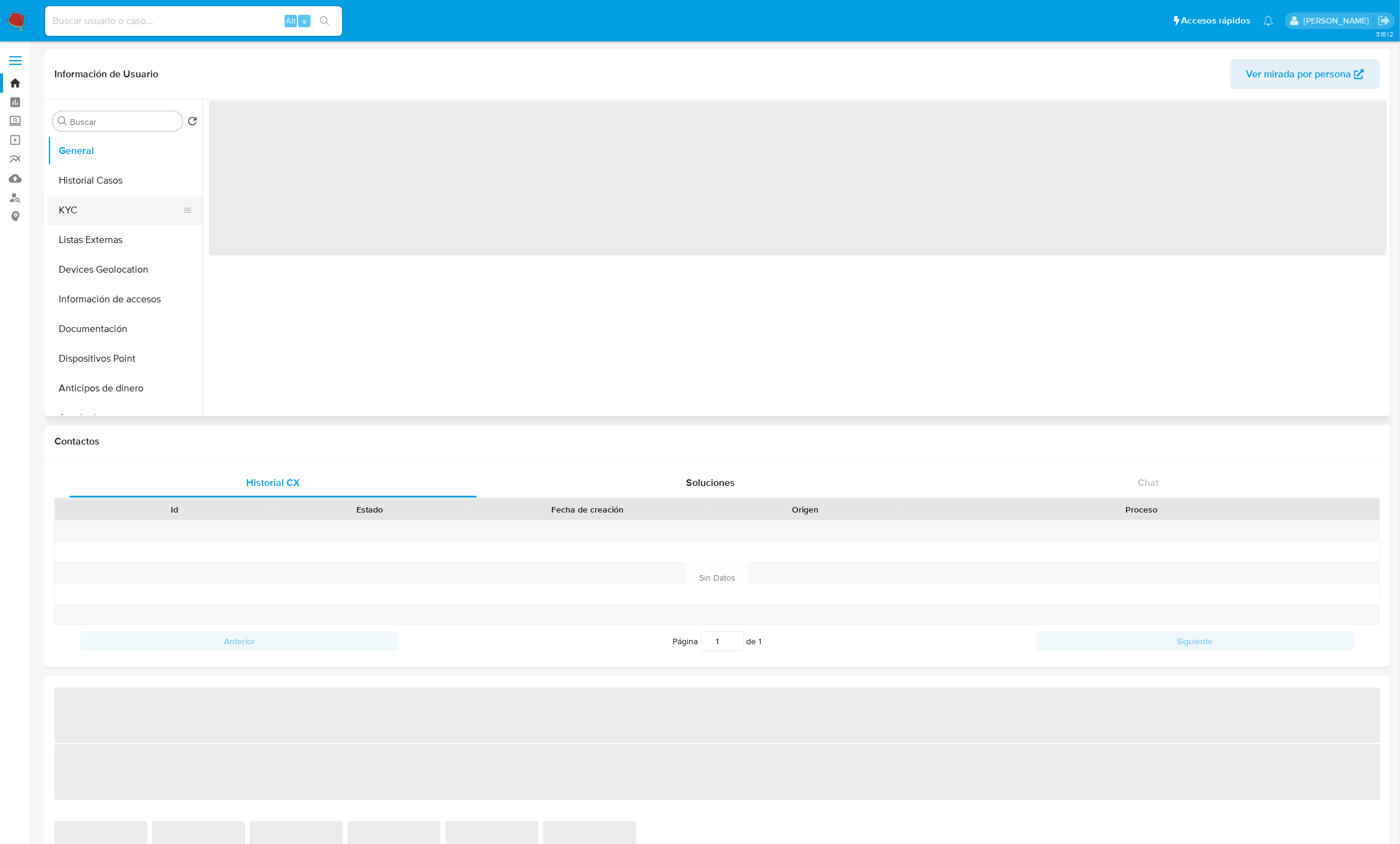
select select "10"
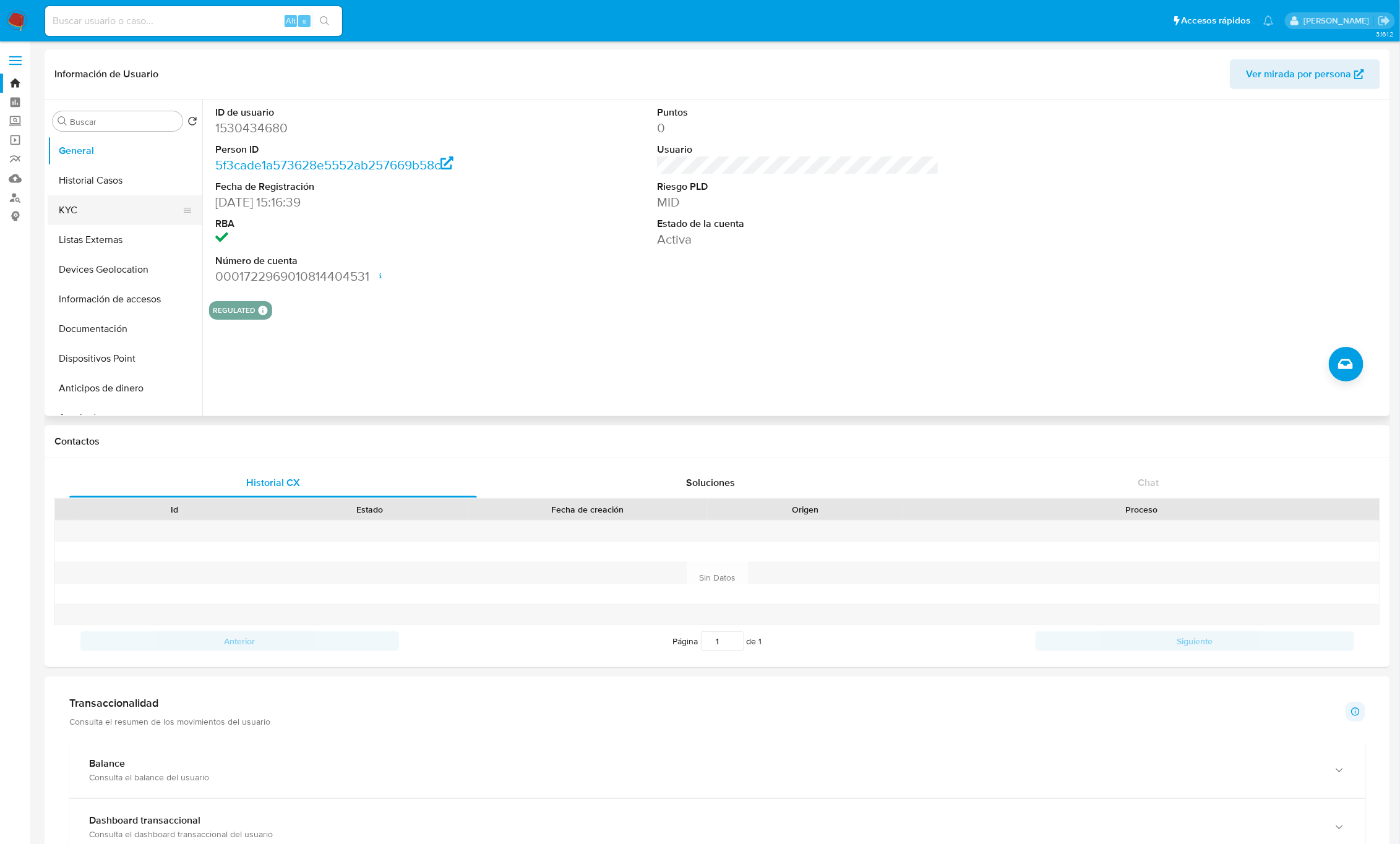
click at [74, 208] on button "KYC" at bounding box center [120, 210] width 145 height 29
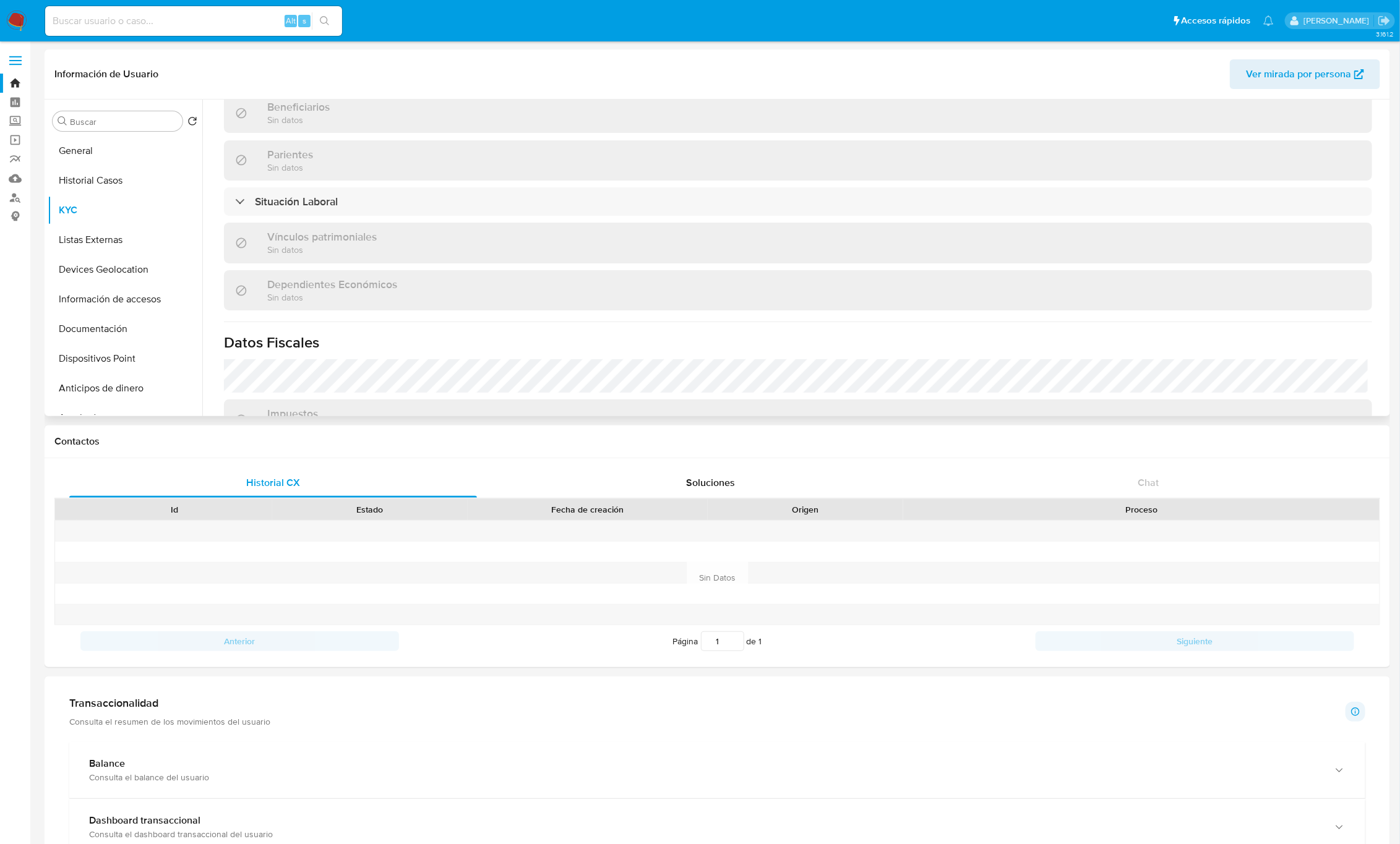
scroll to position [753, 0]
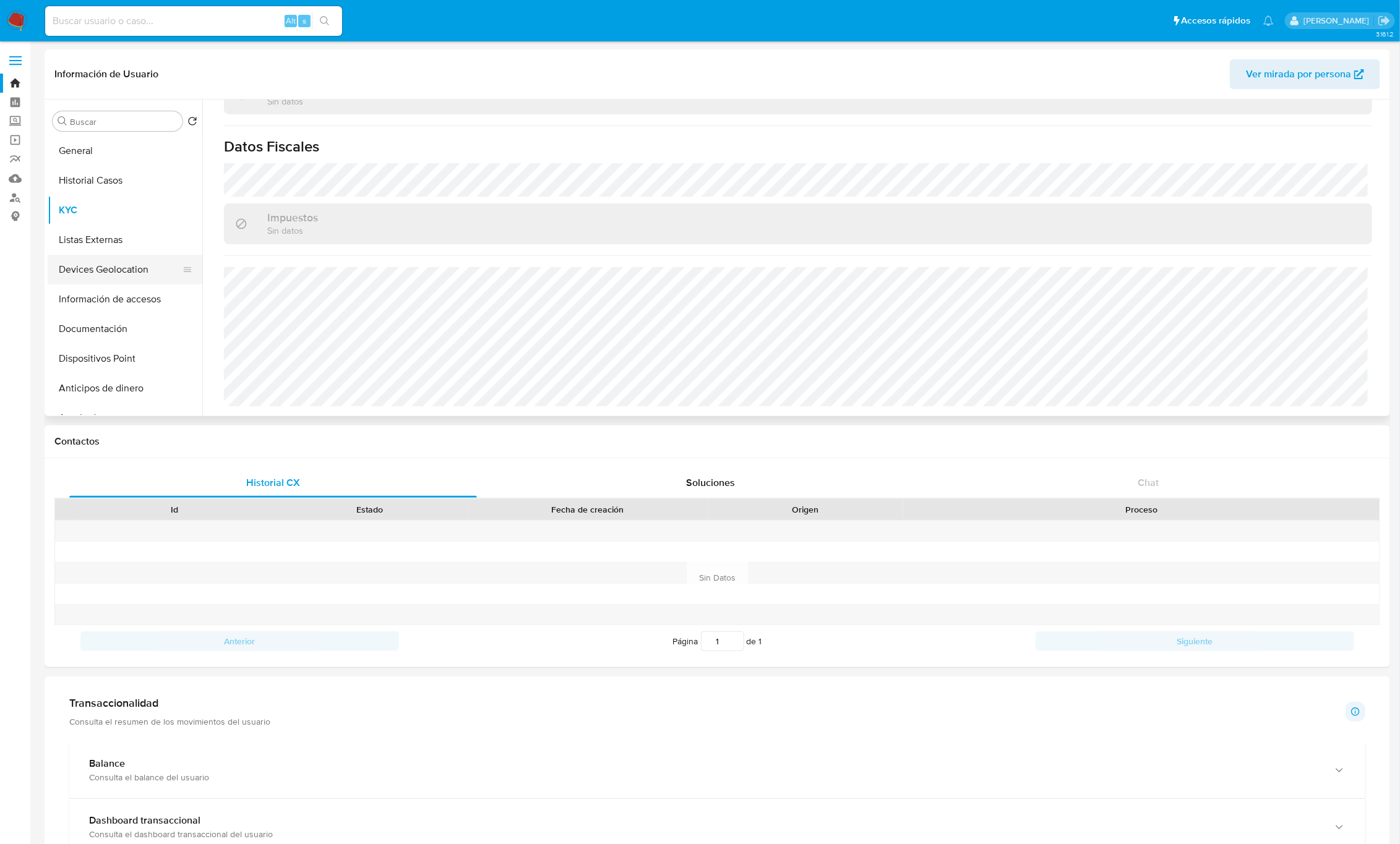
click at [92, 261] on button "Devices Geolocation" at bounding box center [120, 270] width 145 height 29
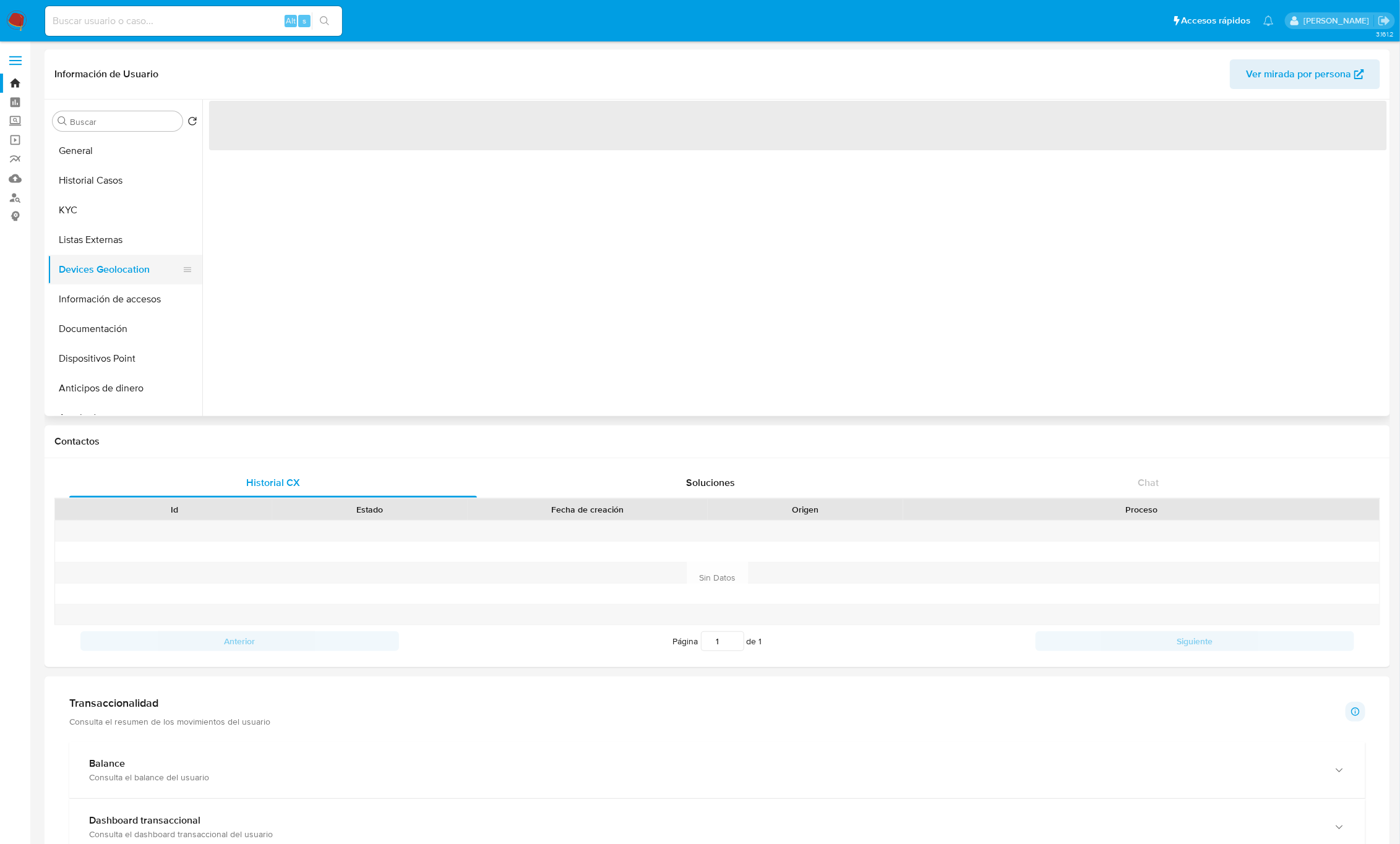
scroll to position [0, 0]
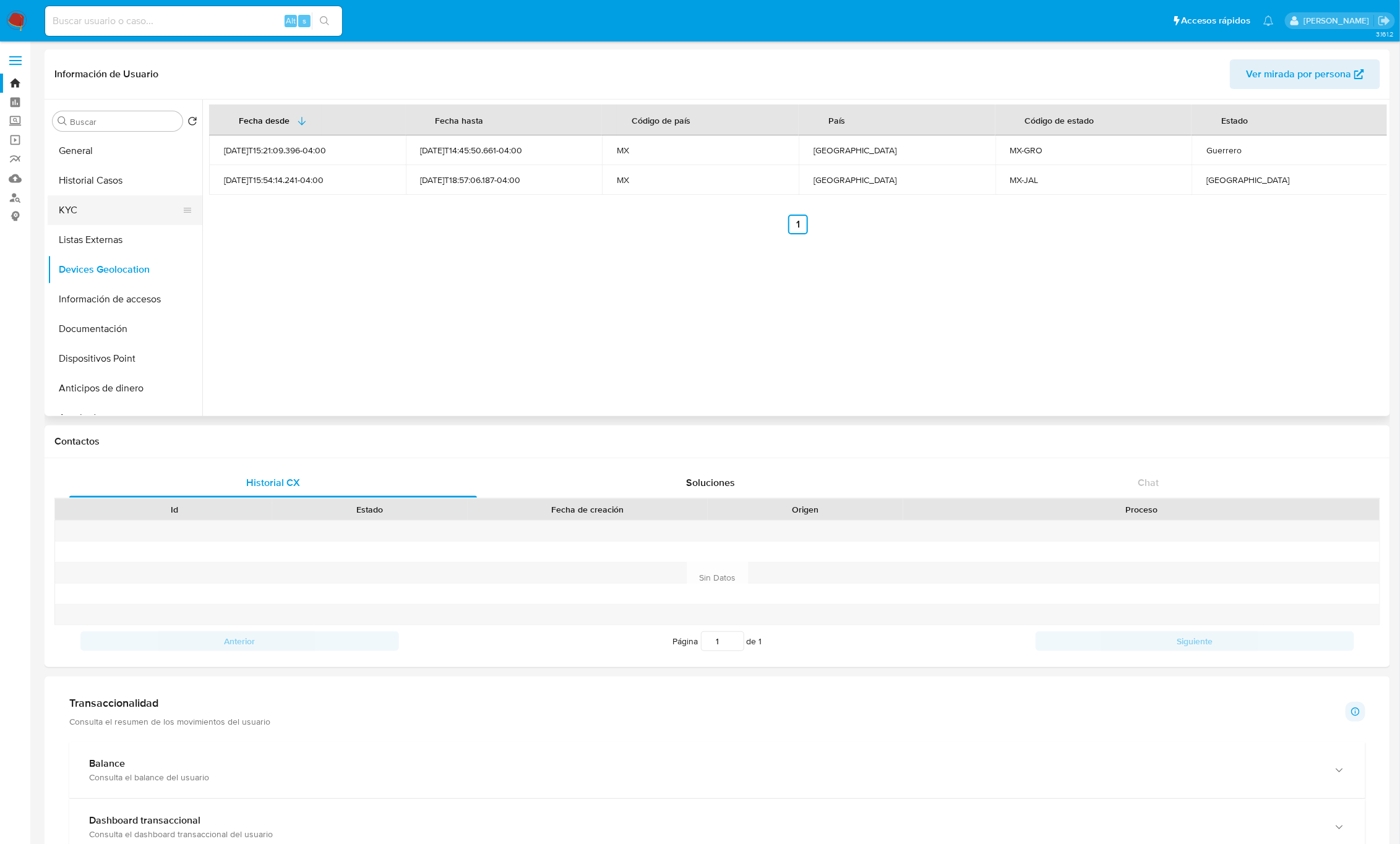
click at [94, 211] on button "KYC" at bounding box center [120, 210] width 145 height 29
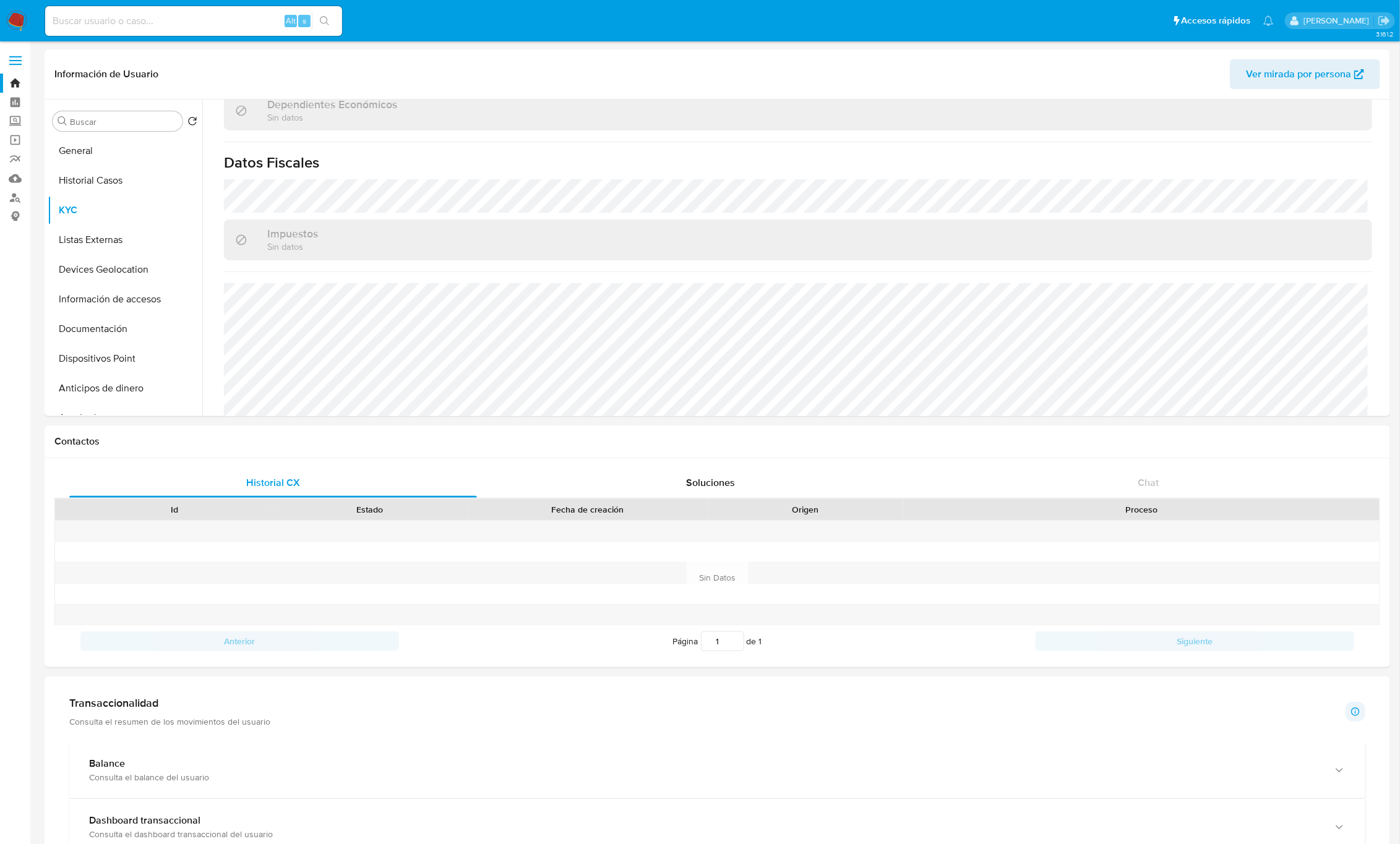
scroll to position [753, 0]
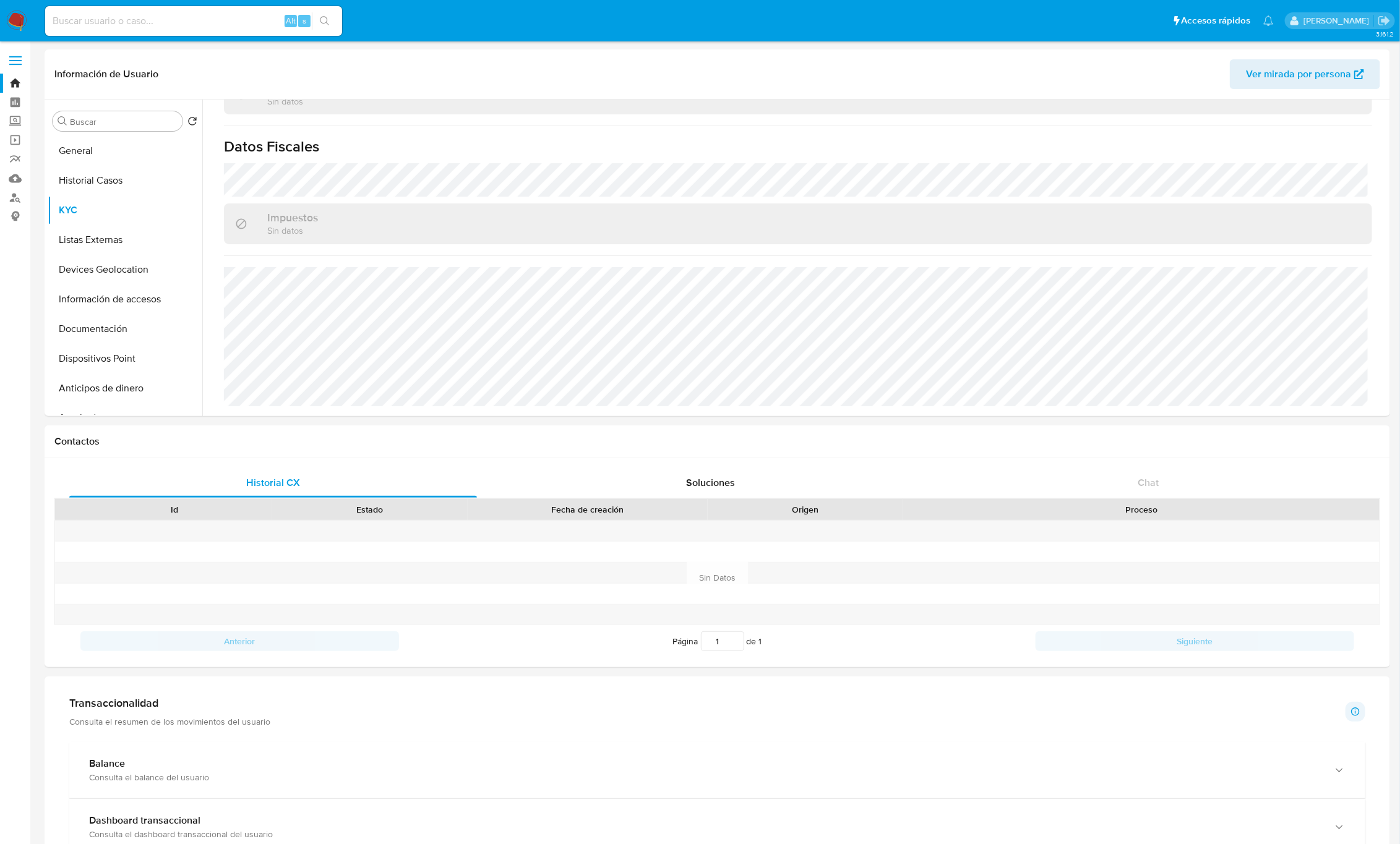
click at [138, 17] on input at bounding box center [194, 20] width 297 height 16
paste input "279292888"
type input "279292888"
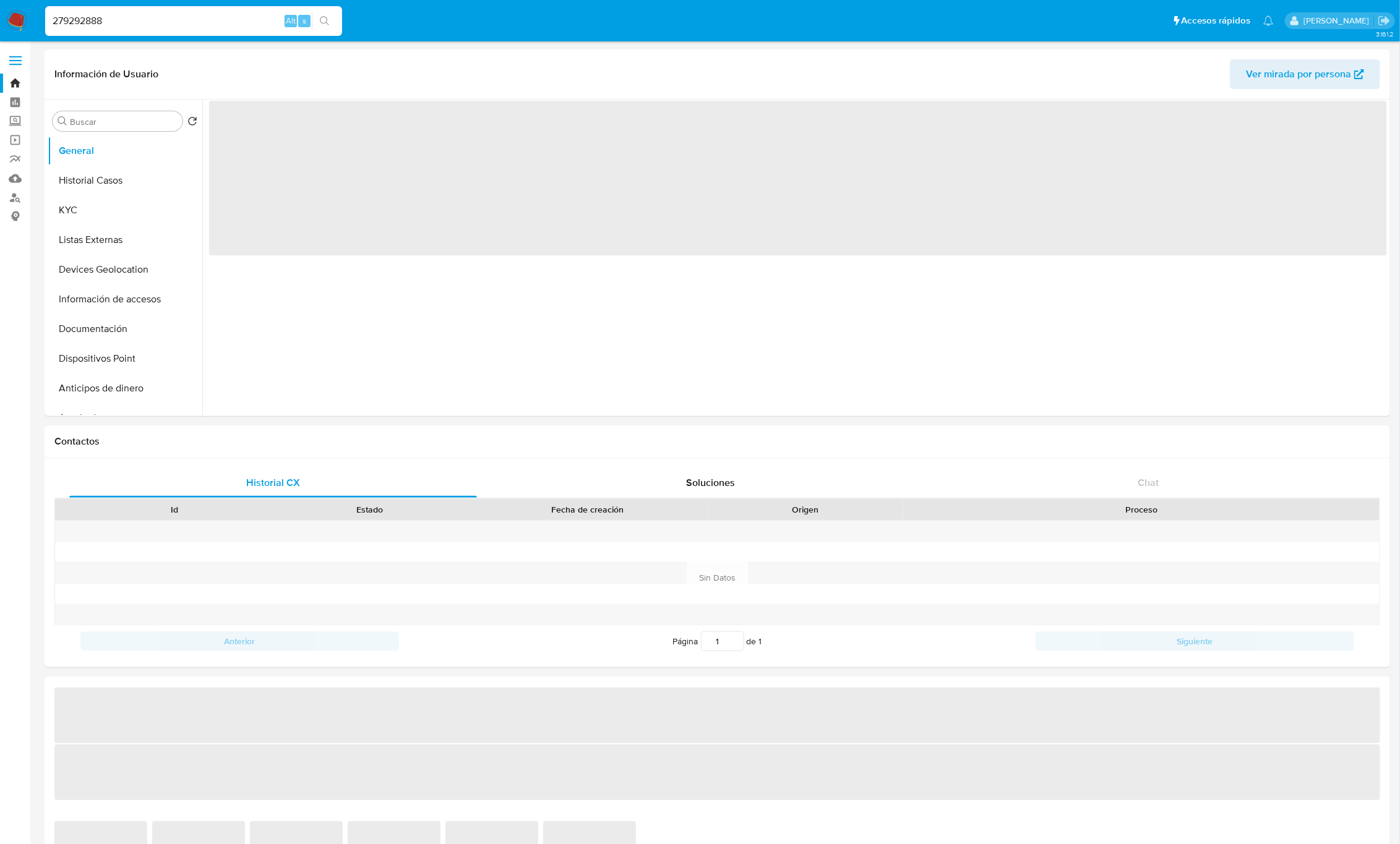
select select "10"
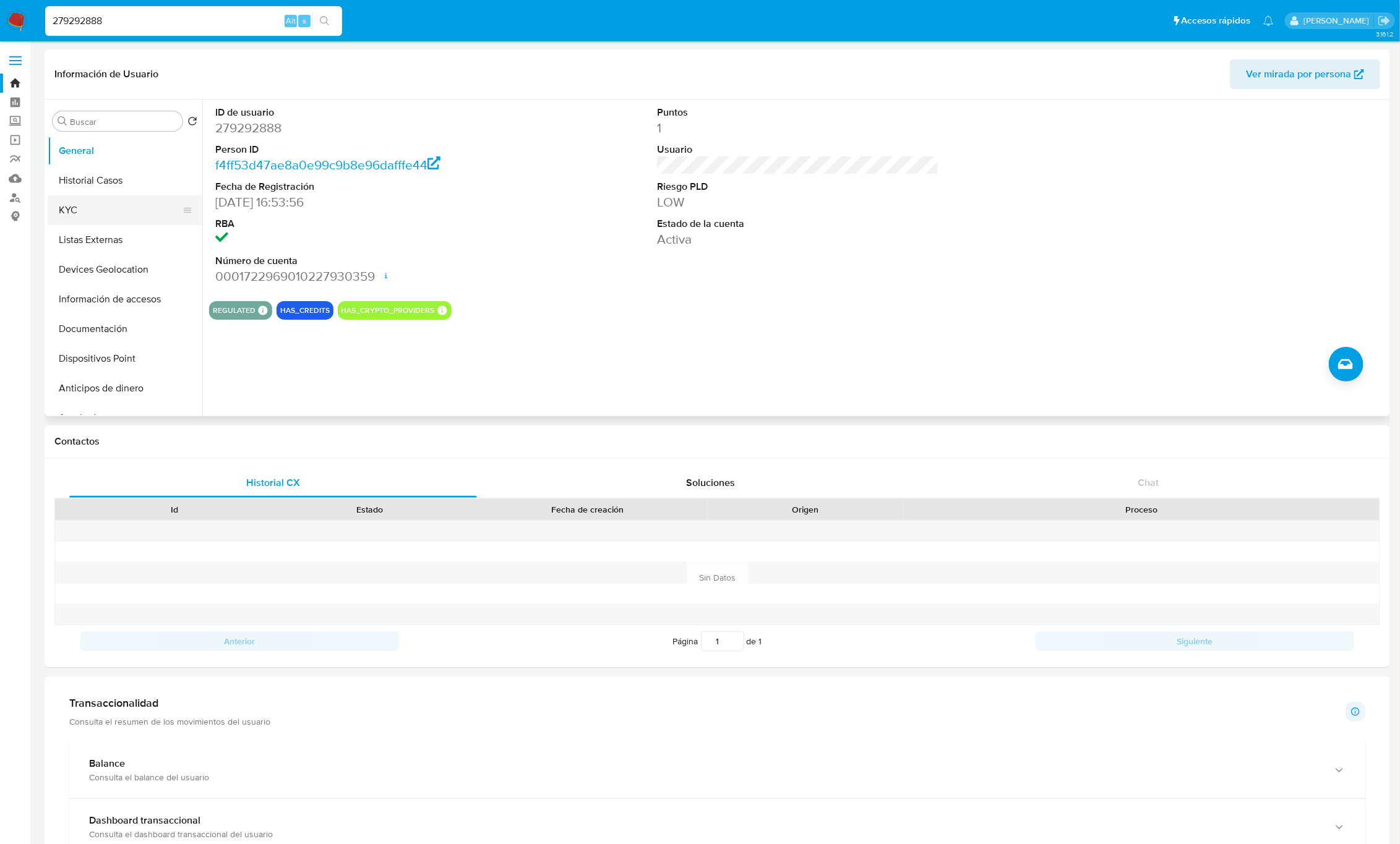
click at [134, 214] on button "KYC" at bounding box center [120, 210] width 145 height 29
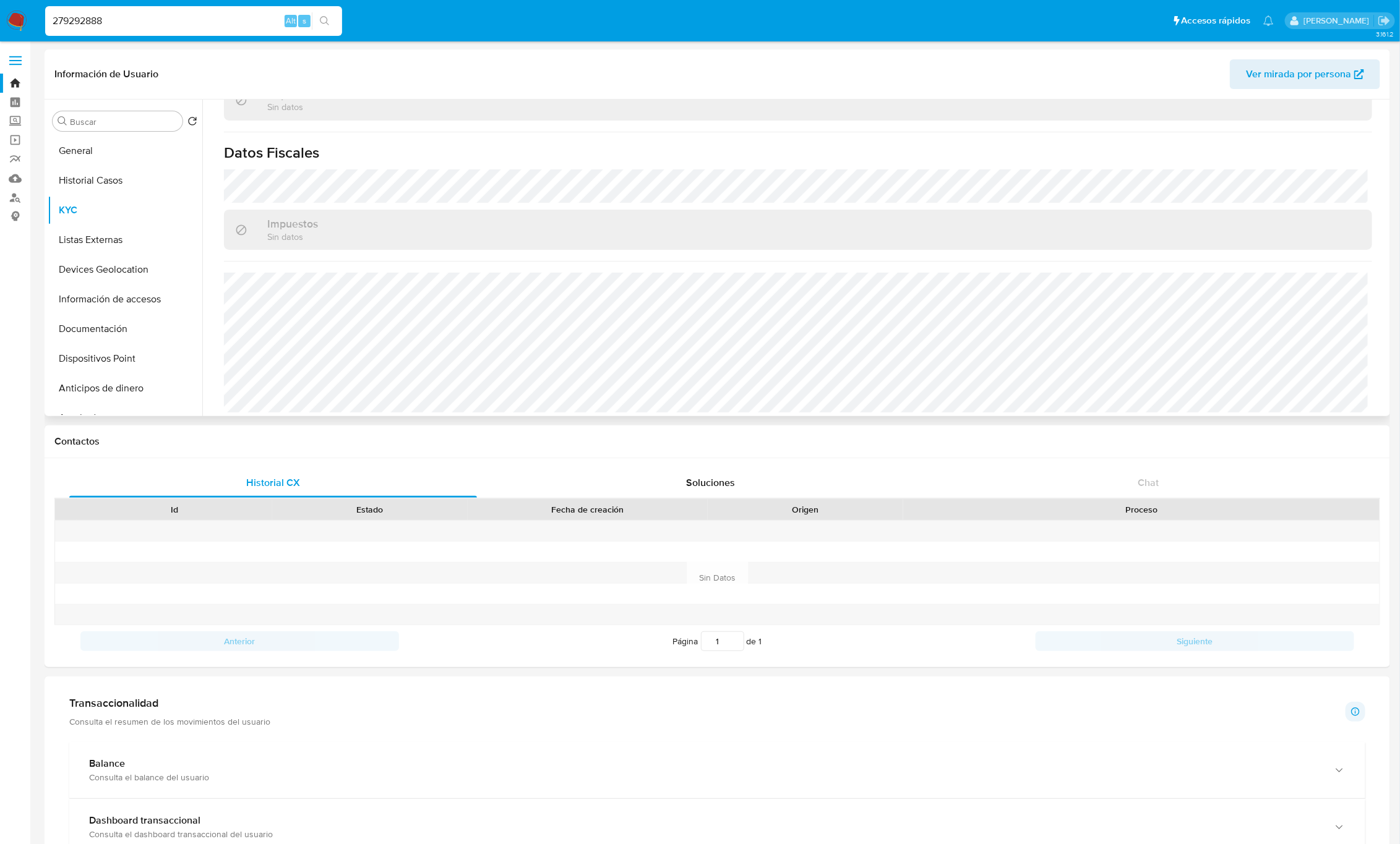
scroll to position [765, 0]
click at [97, 186] on button "Historial Casos" at bounding box center [120, 181] width 145 height 29
